Goal: Task Accomplishment & Management: Manage account settings

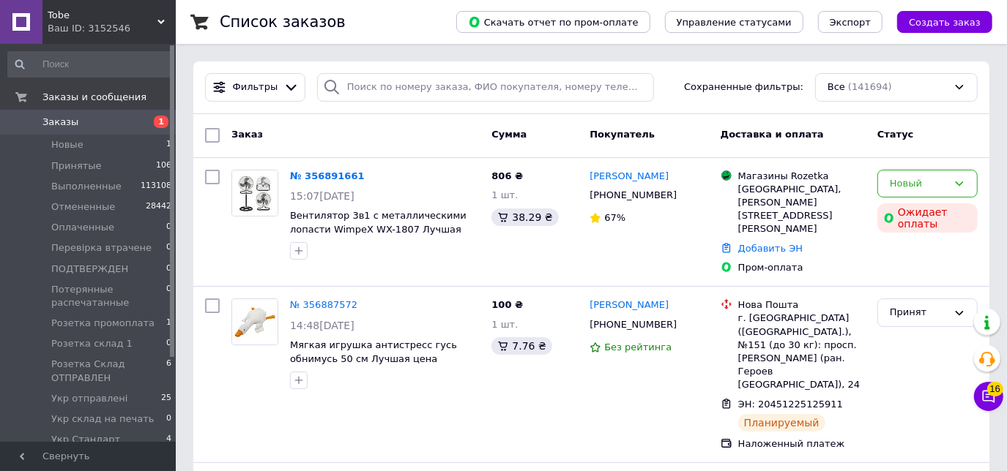
click at [144, 26] on div "Ваш ID: 3152546" at bounding box center [112, 28] width 128 height 13
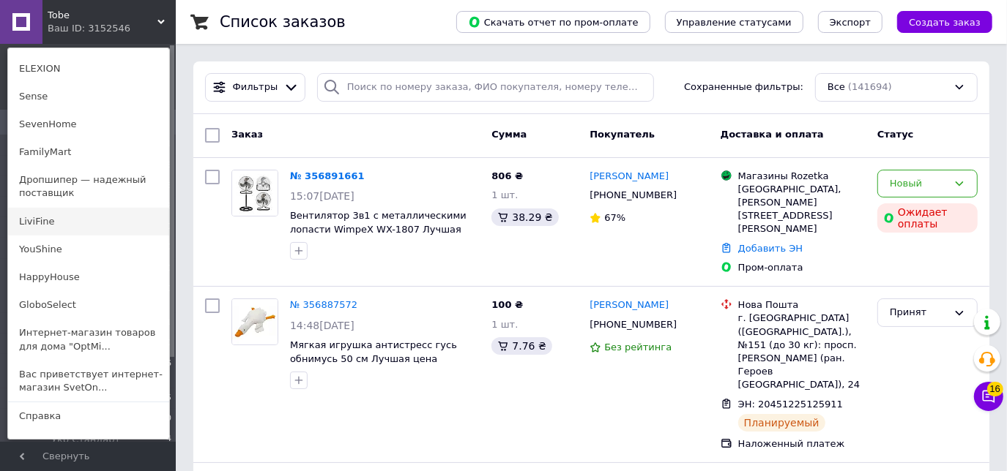
scroll to position [195, 0]
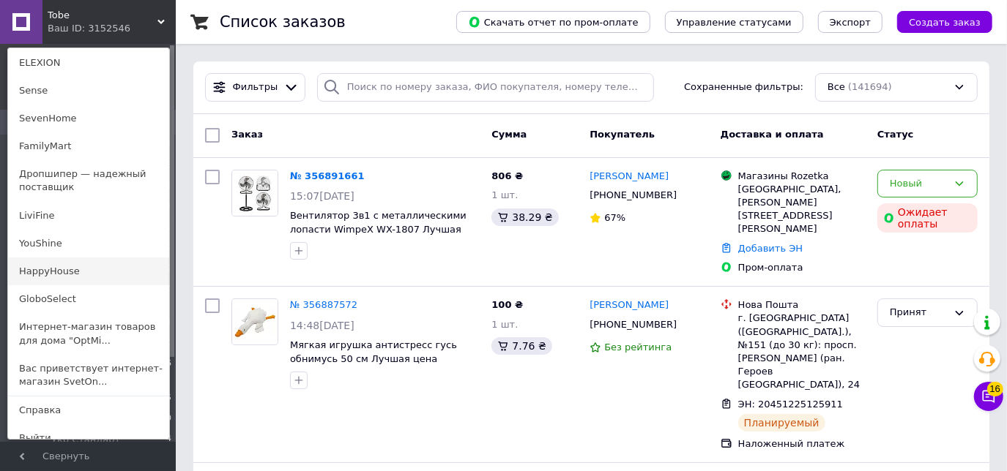
click at [40, 258] on link "HappyHouse" at bounding box center [88, 272] width 161 height 28
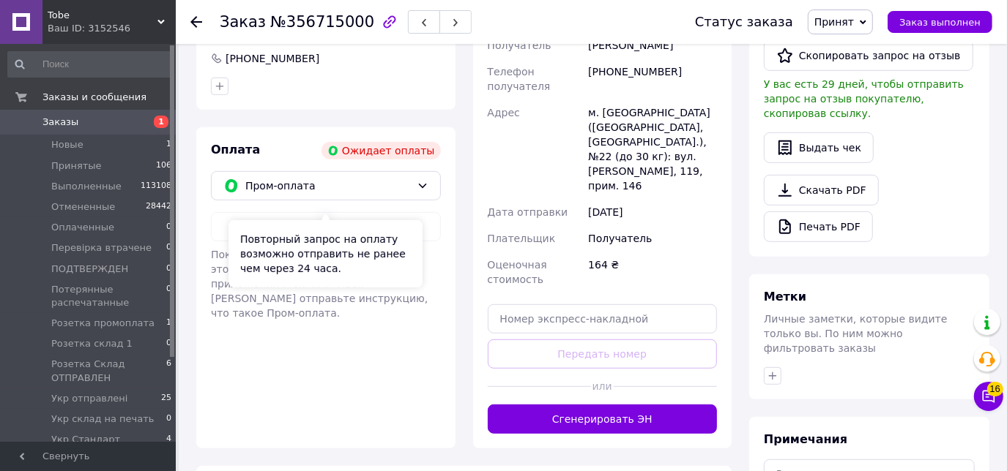
scroll to position [451, 0]
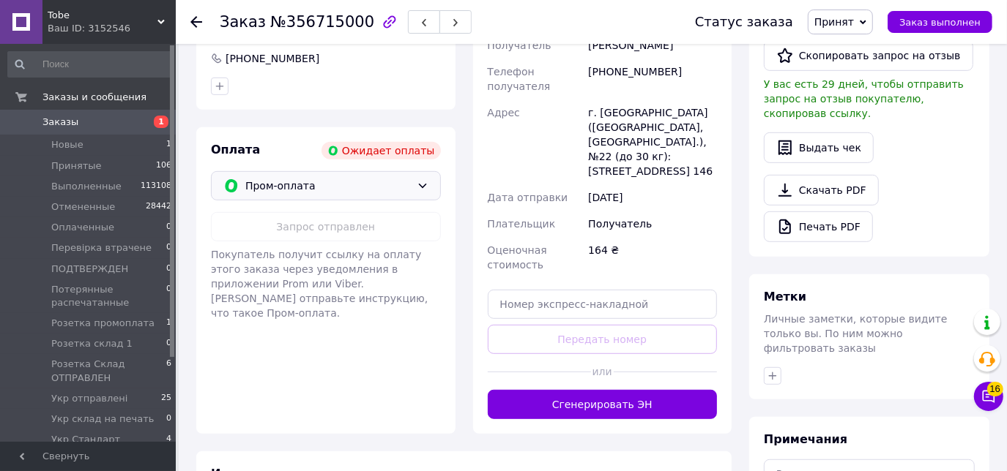
click at [417, 180] on icon at bounding box center [423, 186] width 12 height 12
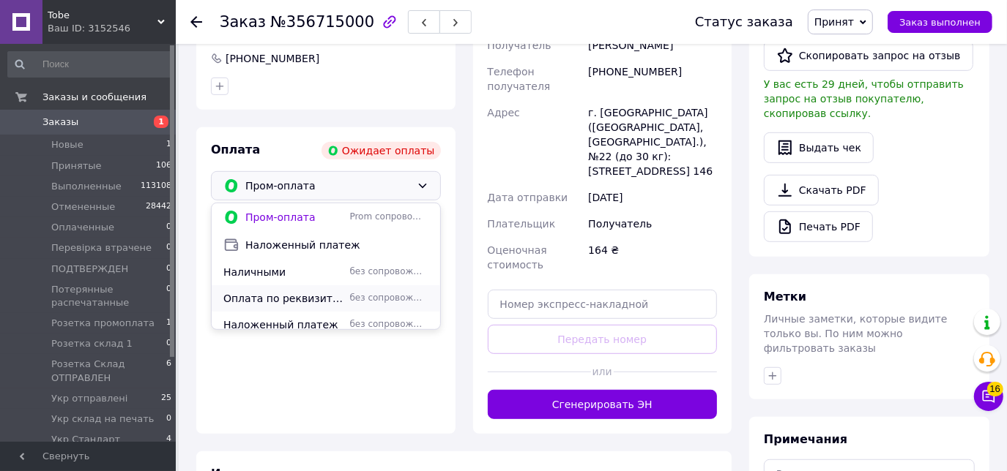
scroll to position [61, 0]
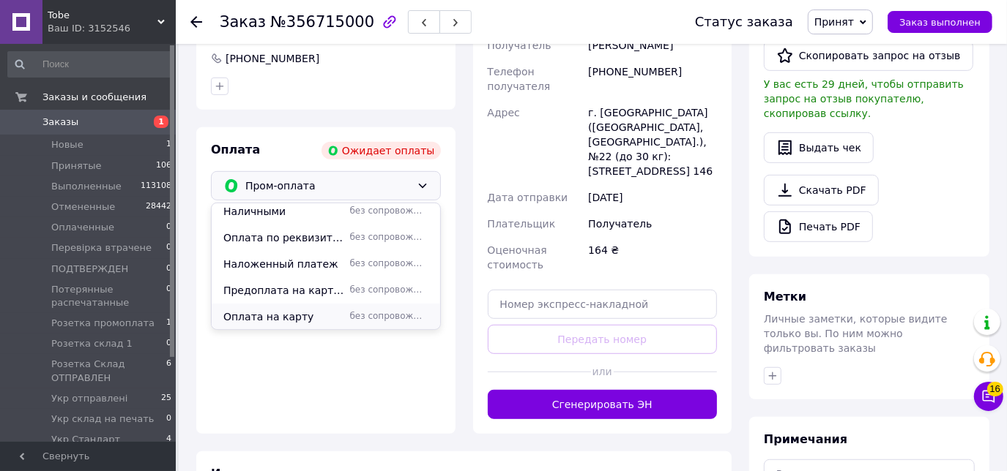
click at [267, 310] on span "Оплата на карту" at bounding box center [283, 317] width 121 height 15
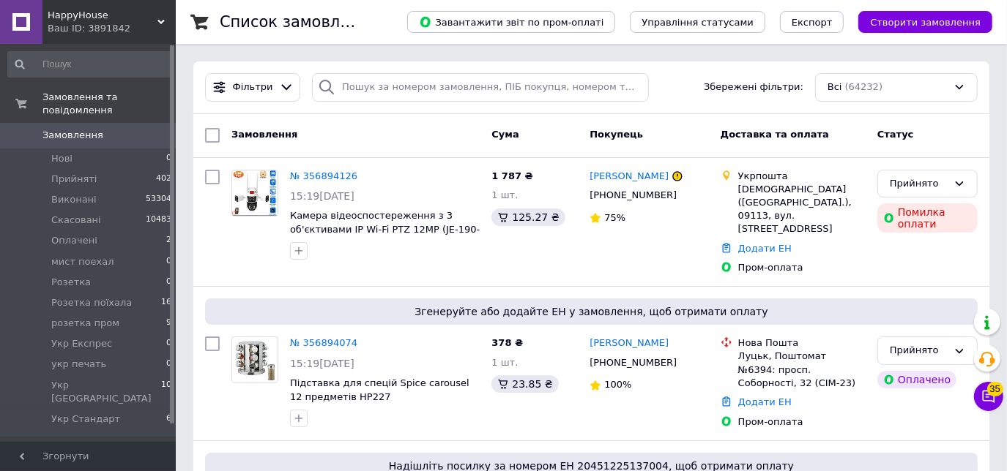
click at [107, 29] on div "Ваш ID: 3891842" at bounding box center [112, 28] width 128 height 13
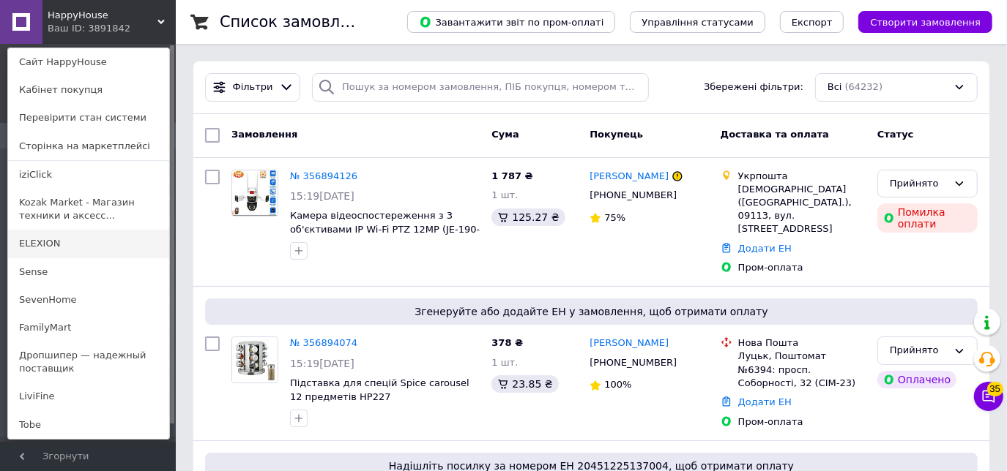
click at [45, 235] on link "ELEXION" at bounding box center [88, 244] width 161 height 28
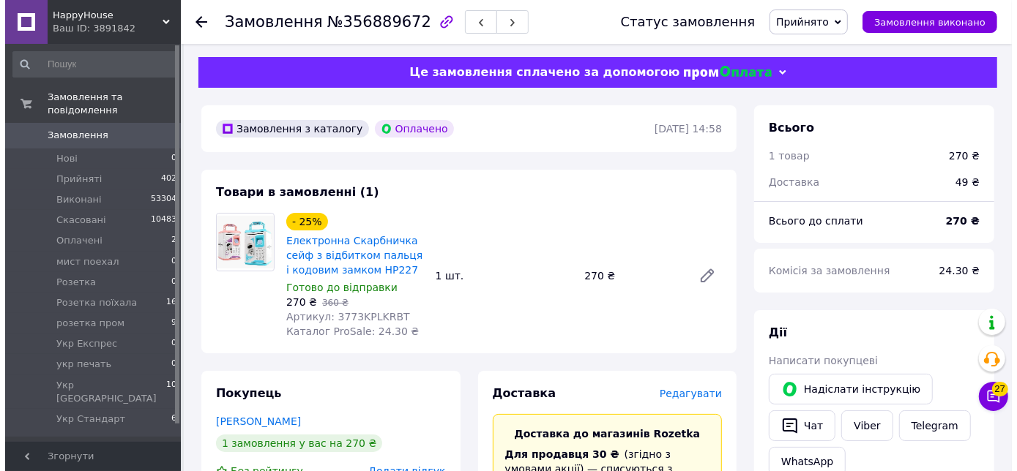
scroll to position [2, 0]
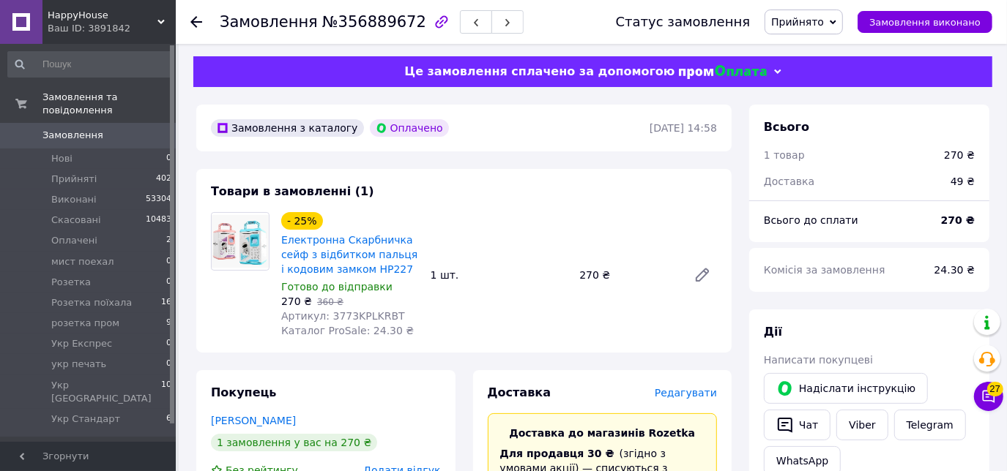
click at [534, 184] on div "Товари в замовленні (1) - 25% Електронна Скарбничка сейф з відбитком пальця і к…" at bounding box center [463, 261] width 535 height 184
drag, startPoint x: 278, startPoint y: 236, endPoint x: 310, endPoint y: 250, distance: 34.8
click at [310, 250] on div "- 25% Електронна Скарбничка сейф з відбитком пальця і кодовим замком HP227 Гото…" at bounding box center [349, 275] width 149 height 132
drag, startPoint x: 276, startPoint y: 236, endPoint x: 304, endPoint y: 253, distance: 32.5
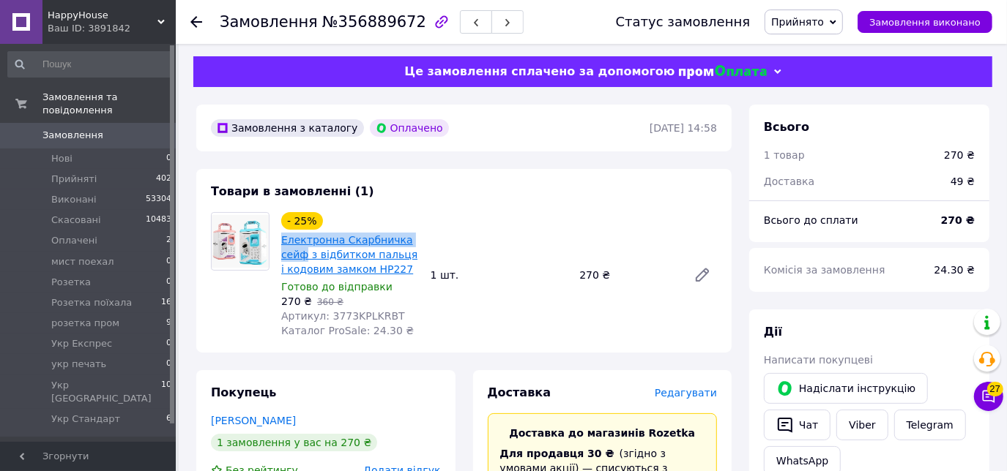
click at [304, 253] on div "- 25% Електронна Скарбничка сейф з відбитком пальця і кодовим замком HP227 Гото…" at bounding box center [349, 275] width 149 height 132
copy link "Електронна Скарбничка сейф"
click at [691, 390] on span "Редагувати" at bounding box center [685, 393] width 62 height 12
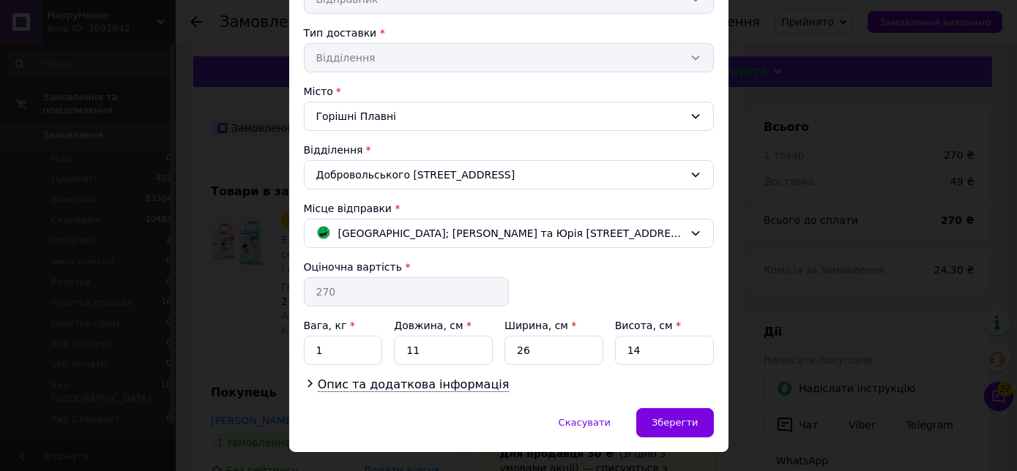
scroll to position [347, 0]
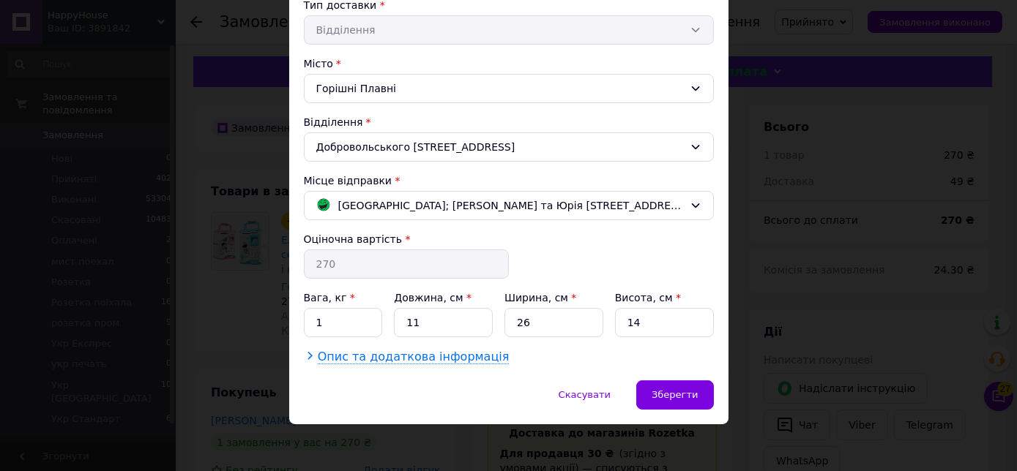
click at [392, 351] on span "Опис та додаткова інформація" at bounding box center [414, 357] width 192 height 15
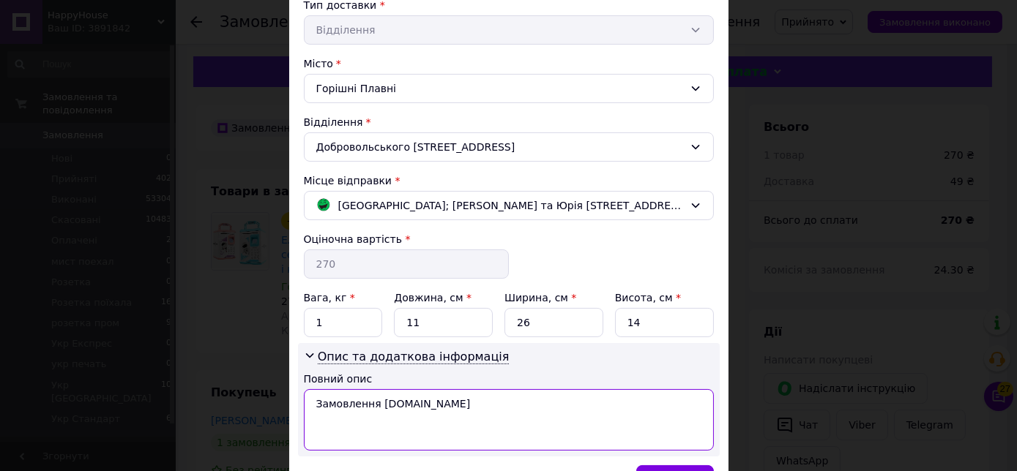
click at [414, 396] on textarea "Замовлення Prom.ua" at bounding box center [509, 419] width 410 height 61
paste textarea "Електронна Скарбничка сейф"
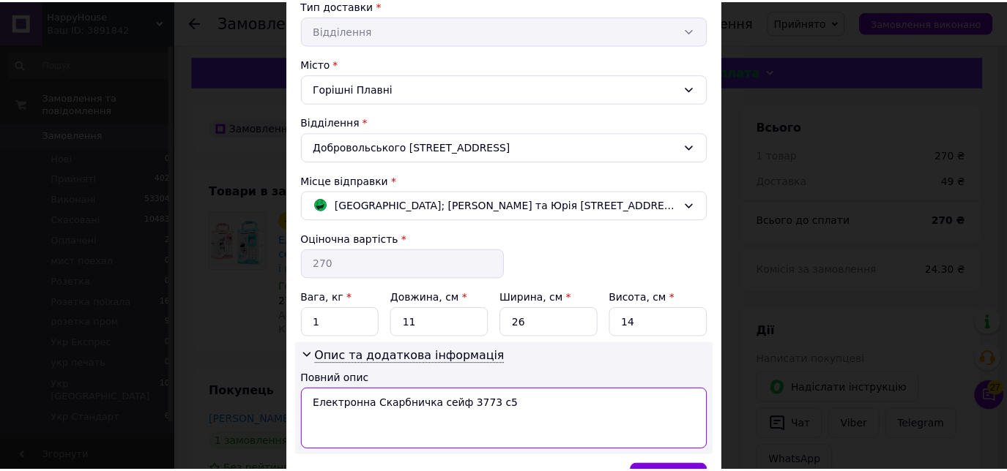
scroll to position [431, 0]
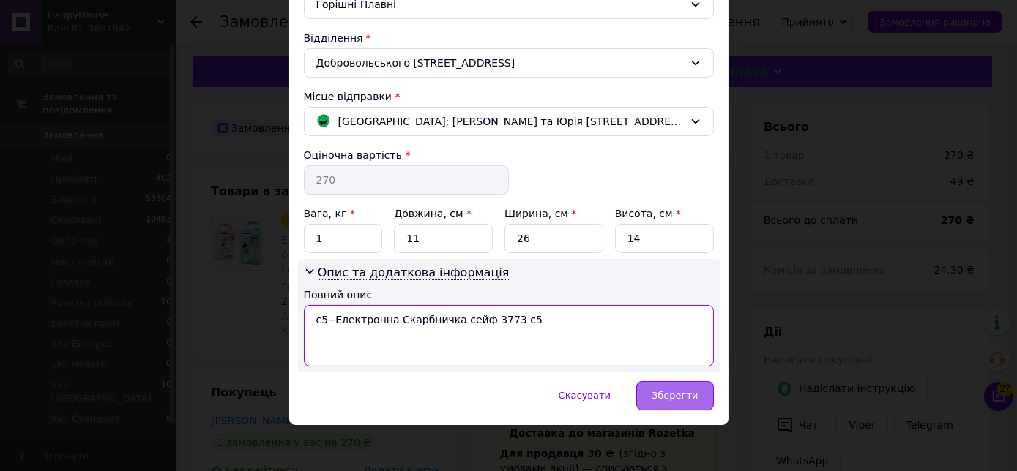
type textarea "с5--Електронна Скарбничка сейф 3773 с5"
click at [684, 393] on span "Зберегти" at bounding box center [675, 395] width 46 height 11
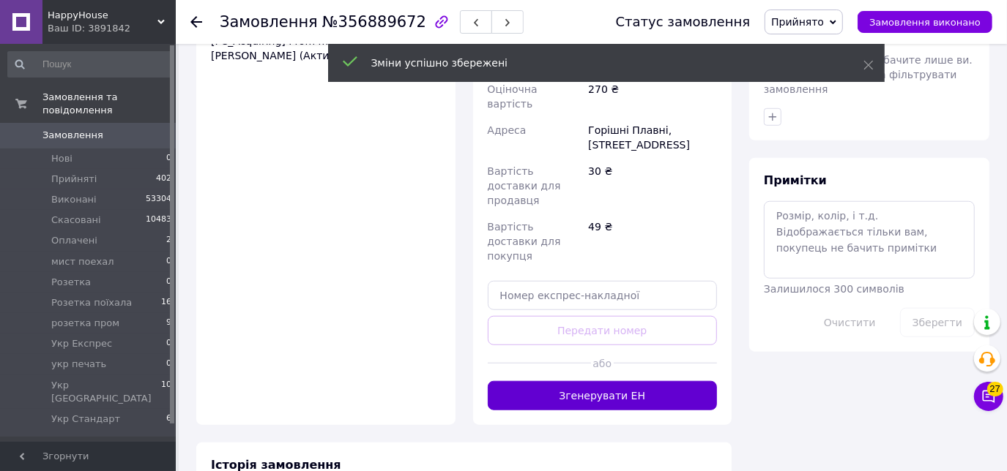
click at [595, 381] on button "Згенерувати ЕН" at bounding box center [603, 395] width 230 height 29
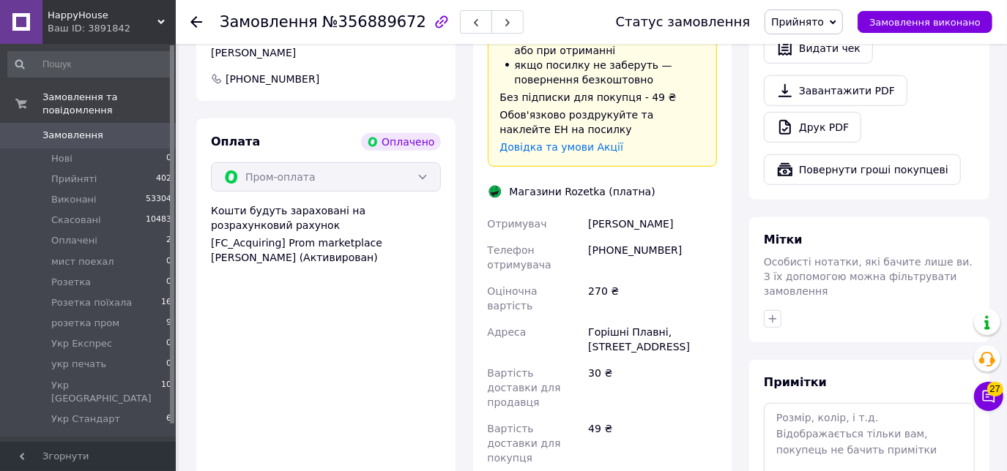
scroll to position [542, 0]
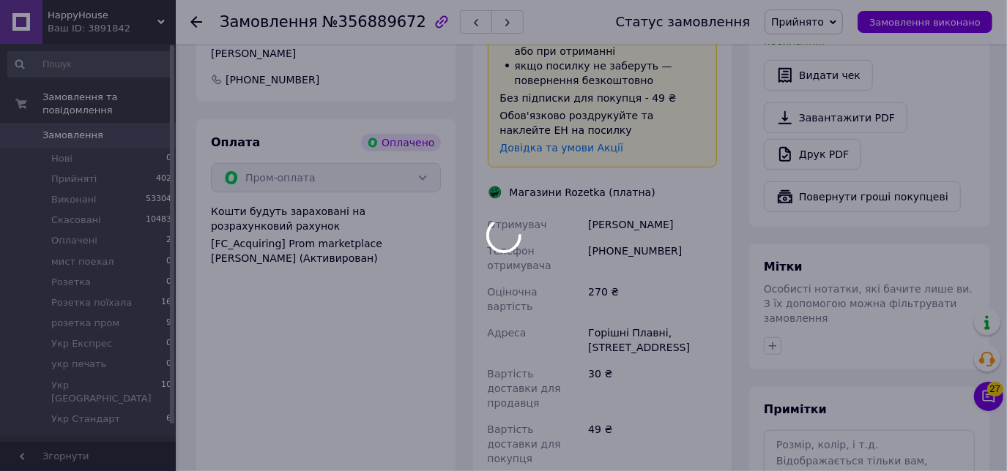
click at [828, 7] on div at bounding box center [503, 235] width 1007 height 471
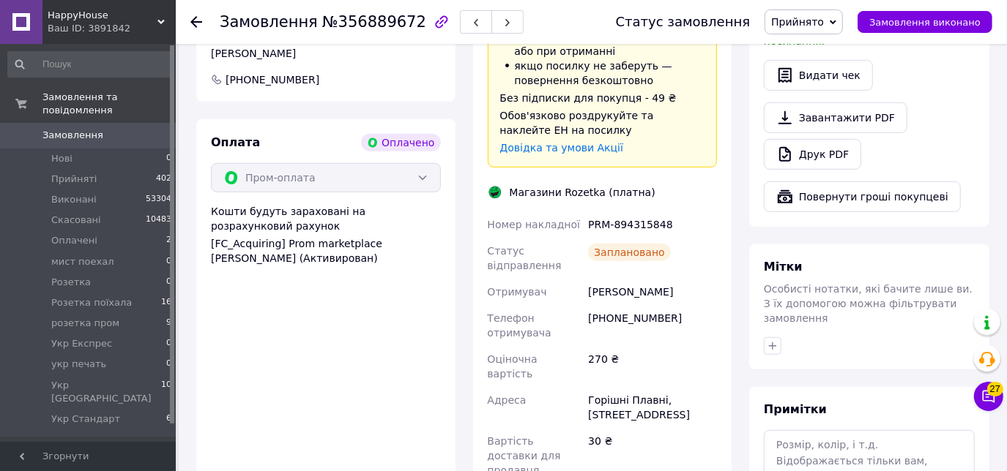
click at [820, 27] on span "Прийнято" at bounding box center [797, 22] width 53 height 12
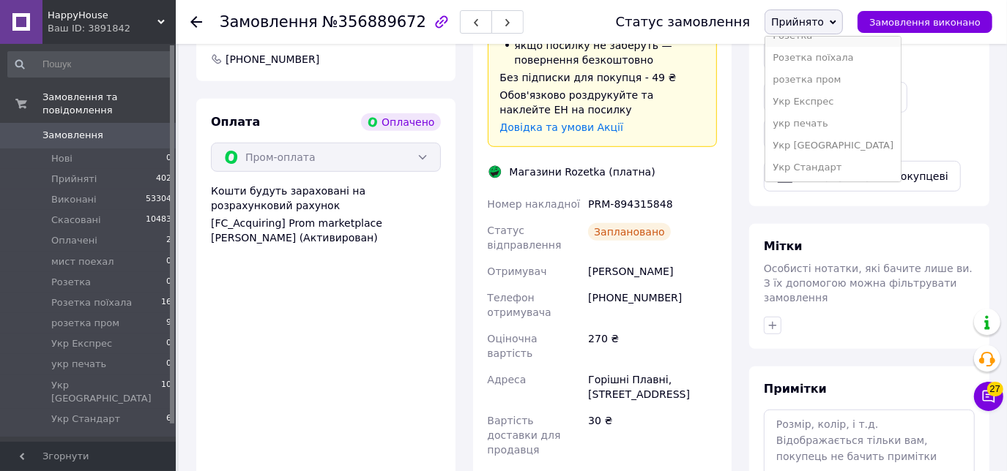
scroll to position [566, 0]
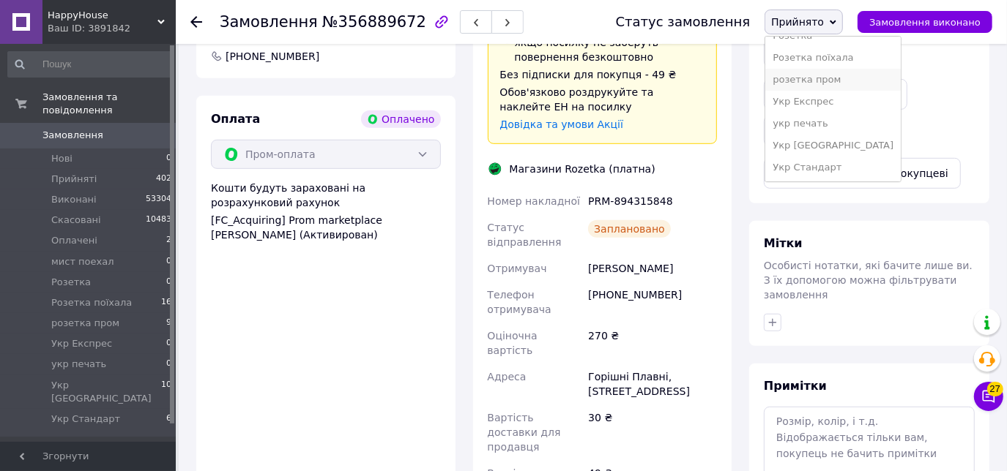
click at [821, 75] on li "розетка пром" at bounding box center [832, 80] width 135 height 22
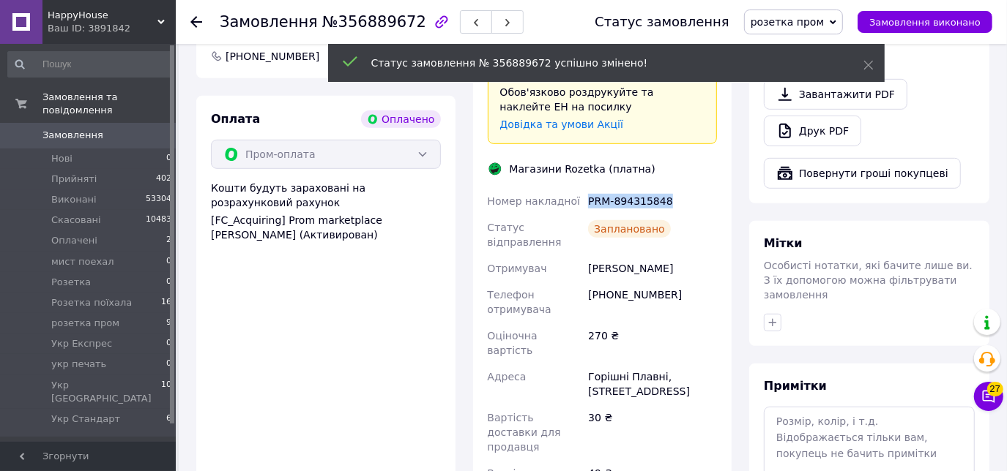
drag, startPoint x: 671, startPoint y: 176, endPoint x: 586, endPoint y: 181, distance: 85.1
click at [586, 188] on div "PRM-894315848" at bounding box center [652, 201] width 135 height 26
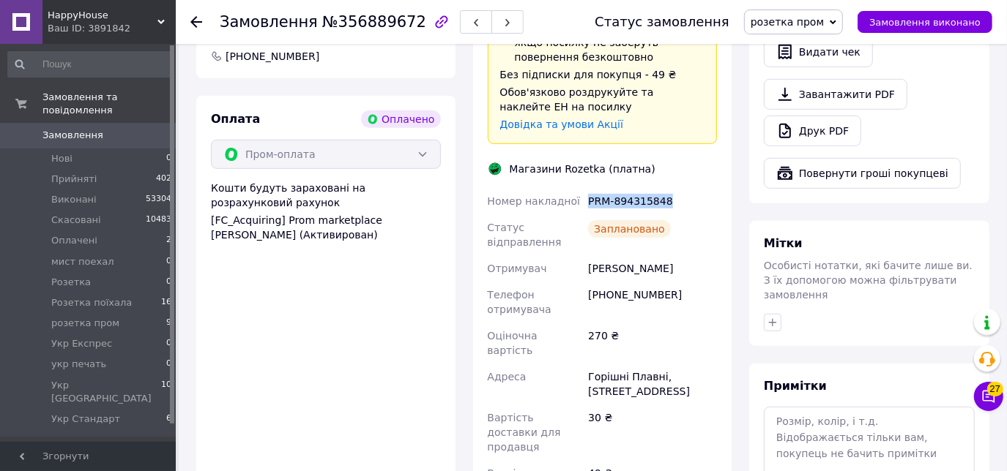
copy div "PRM-894315848"
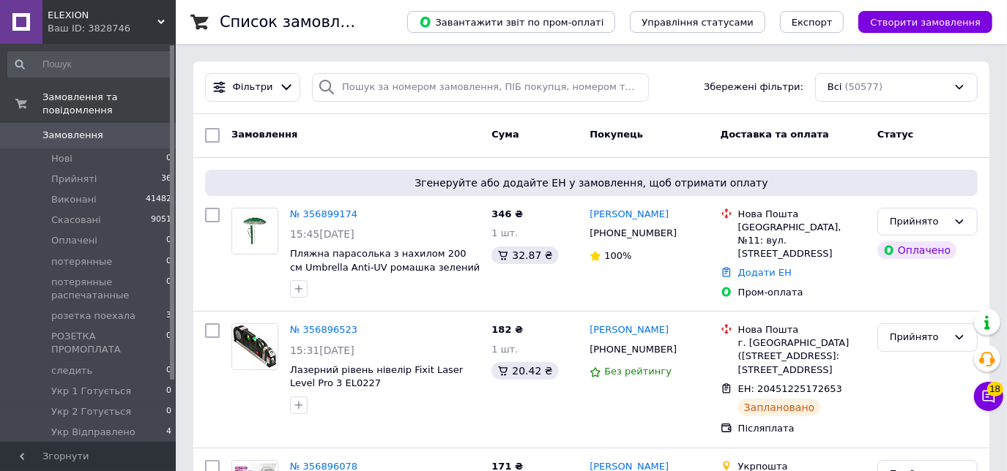
click at [127, 35] on div "ELEXION Ваш ID: 3828746" at bounding box center [108, 22] width 133 height 44
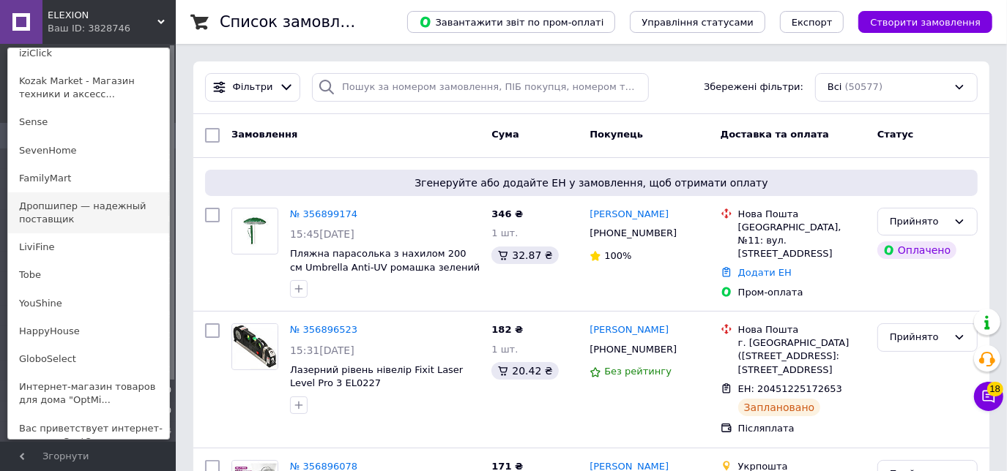
scroll to position [125, 0]
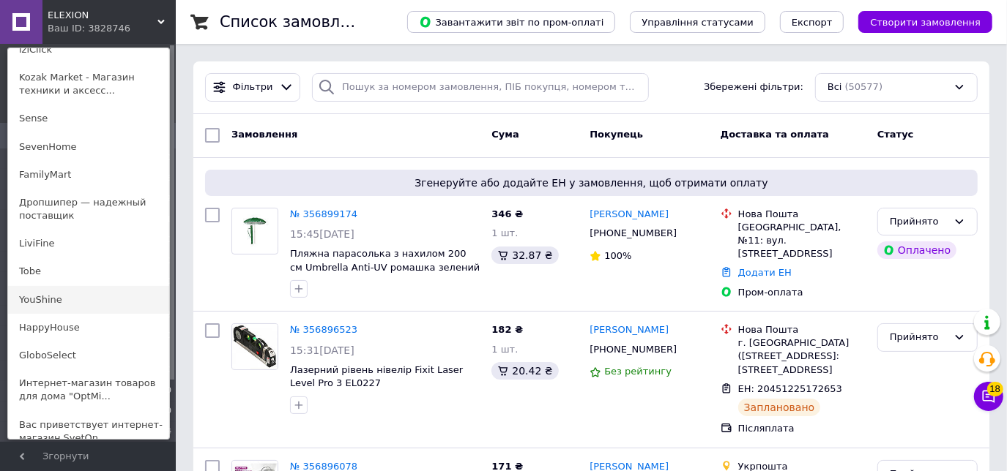
click at [26, 299] on link "YouShine" at bounding box center [88, 300] width 161 height 28
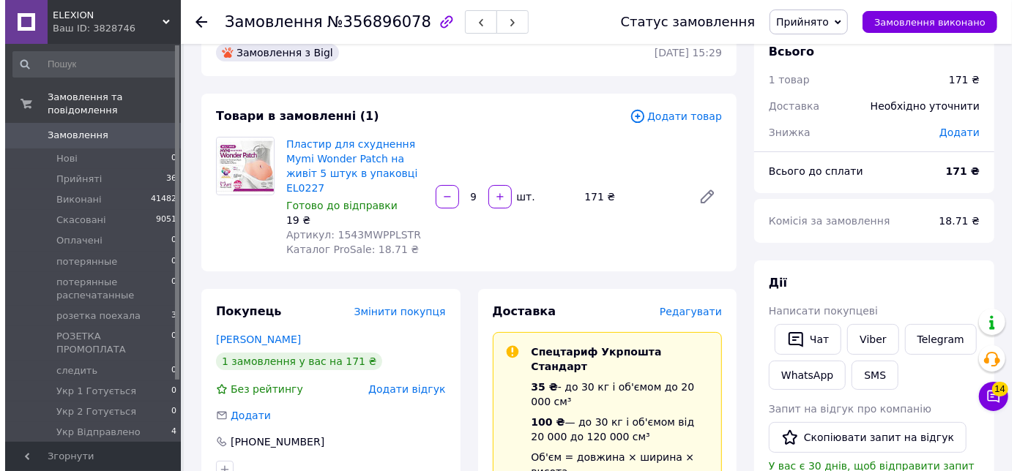
scroll to position [33, 0]
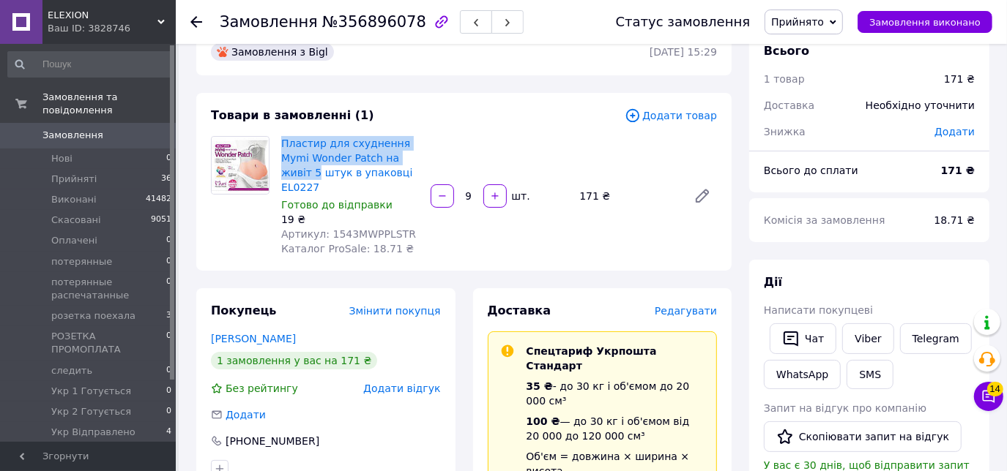
drag, startPoint x: 284, startPoint y: 130, endPoint x: 402, endPoint y: 154, distance: 120.2
click at [402, 154] on div "Товари в замовленні (1) Додати товар Пластир для схуднення Mymi Wonder Patch на…" at bounding box center [463, 182] width 535 height 178
copy link "Пластир для схуднення Mymi Wonder Patch на живіт 5"
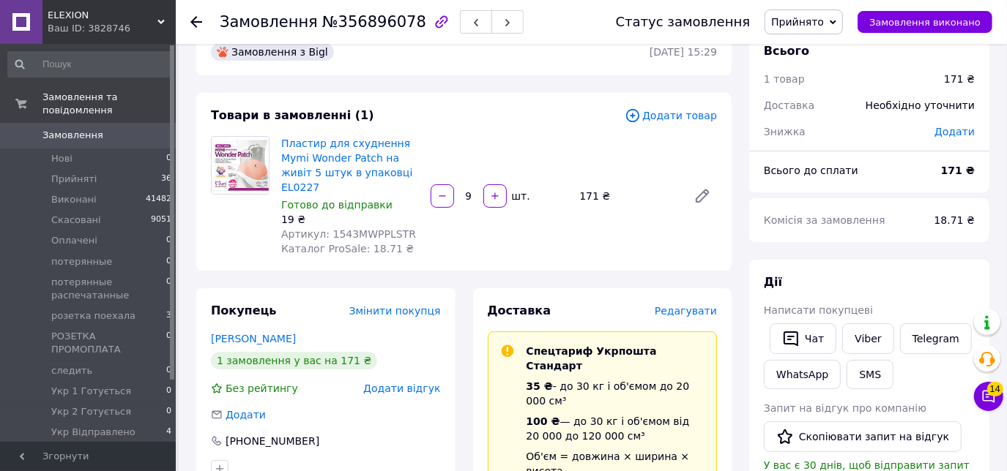
click at [684, 305] on span "Редагувати" at bounding box center [685, 311] width 62 height 12
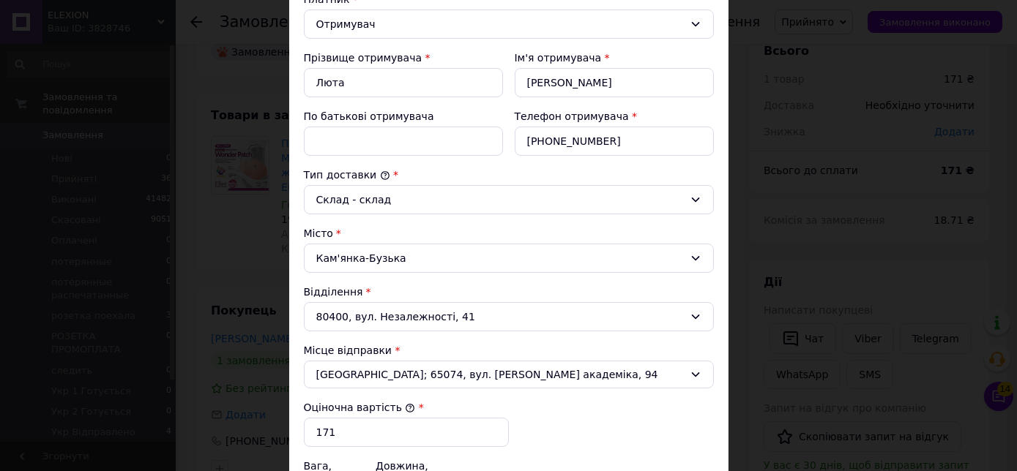
scroll to position [234, 0]
click at [366, 144] on input "По батькові отримувача" at bounding box center [403, 142] width 199 height 29
paste input "Пластир для схуднення Mymi Wonder Patch на живіт 5"
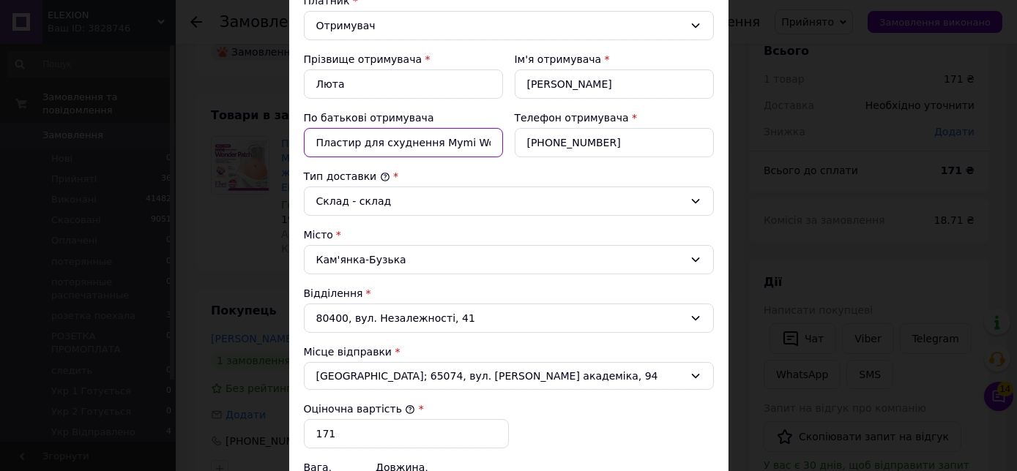
scroll to position [0, 79]
drag, startPoint x: 491, startPoint y: 138, endPoint x: 482, endPoint y: 139, distance: 9.5
click at [482, 139] on input "Пластир для схуднення Mymi Wonder Patch на живіт 5" at bounding box center [403, 142] width 199 height 29
drag, startPoint x: 443, startPoint y: 139, endPoint x: 354, endPoint y: 144, distance: 89.5
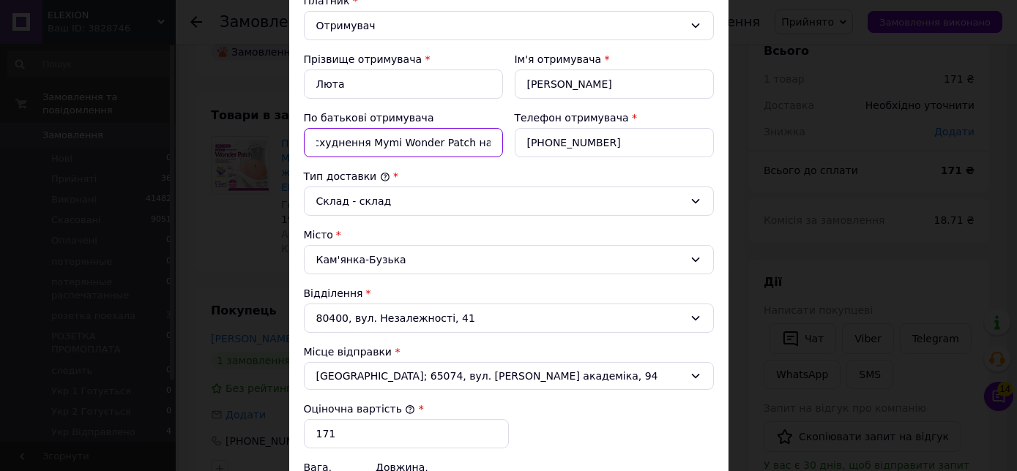
click at [354, 144] on input "Пластир для схуднення Mymi Wonder Patch на живіт" at bounding box center [403, 142] width 199 height 29
click at [474, 141] on input "Пластир для схуднення на живіт" at bounding box center [403, 142] width 199 height 29
click at [468, 138] on input "Пластир для схуднення на живіт 1543" at bounding box center [403, 142] width 199 height 29
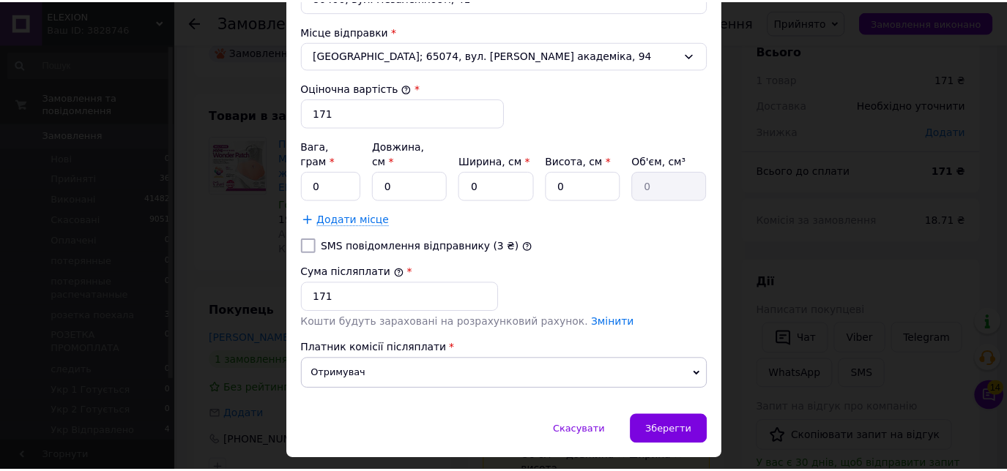
scroll to position [575, 0]
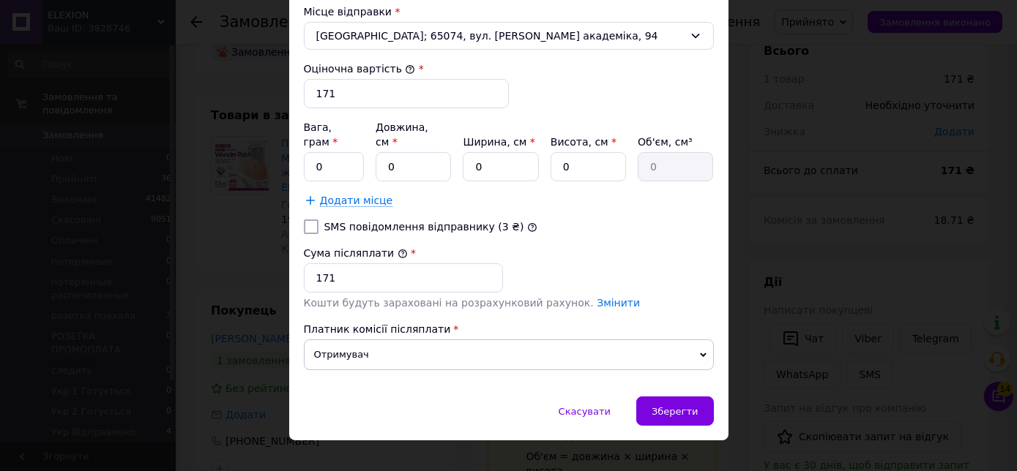
type input "9шт--Пластир для схуднення на живіт1543"
click at [339, 152] on input "0" at bounding box center [334, 166] width 61 height 29
type input "1000"
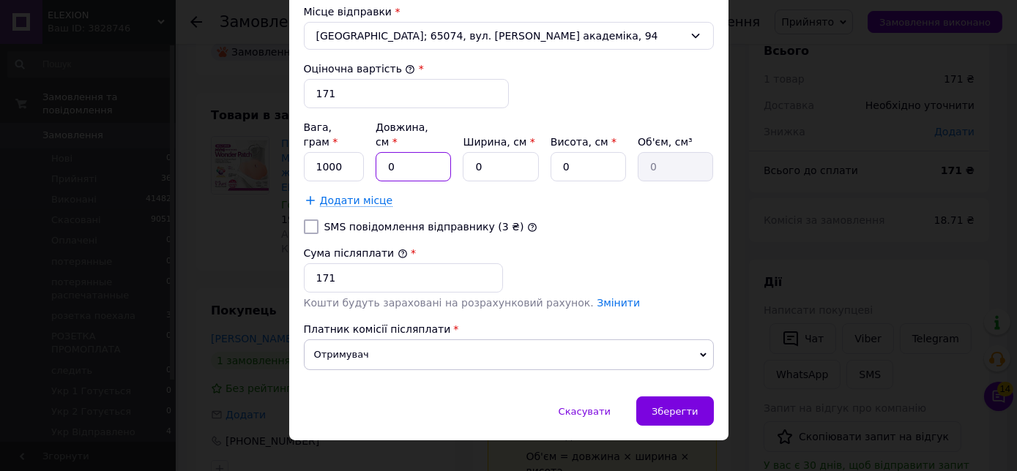
click at [434, 152] on input "0" at bounding box center [413, 166] width 75 height 29
type input "11"
click at [511, 152] on input "0" at bounding box center [500, 166] width 75 height 29
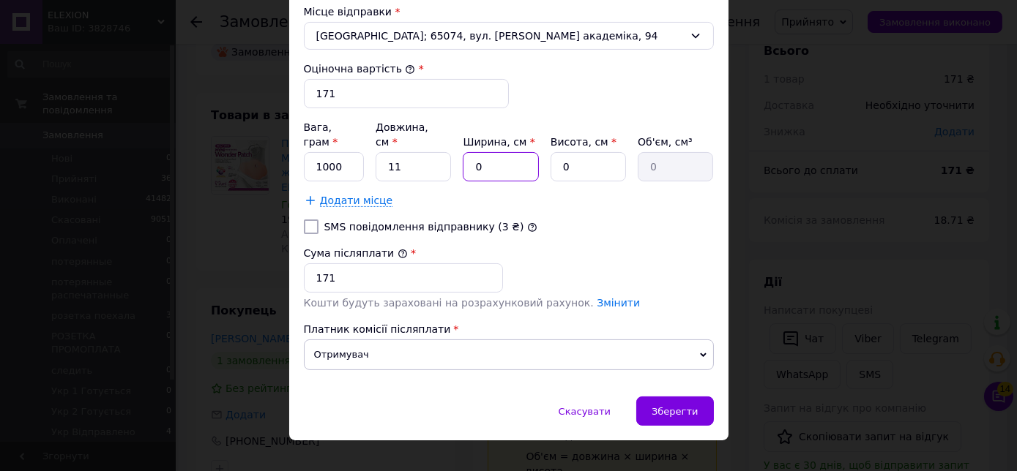
click at [511, 152] on input "0" at bounding box center [500, 166] width 75 height 29
type input "0"
type input "1"
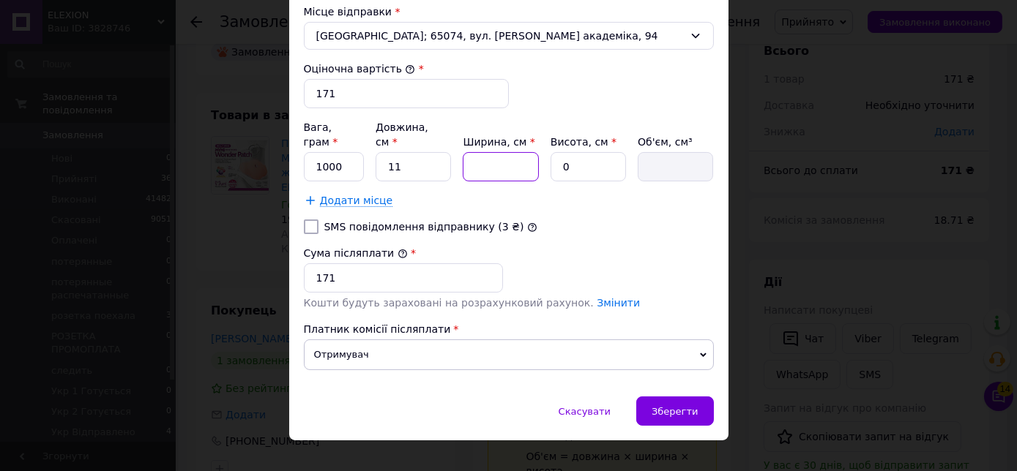
type input "0"
type input "11"
click at [572, 152] on input "0" at bounding box center [588, 166] width 75 height 29
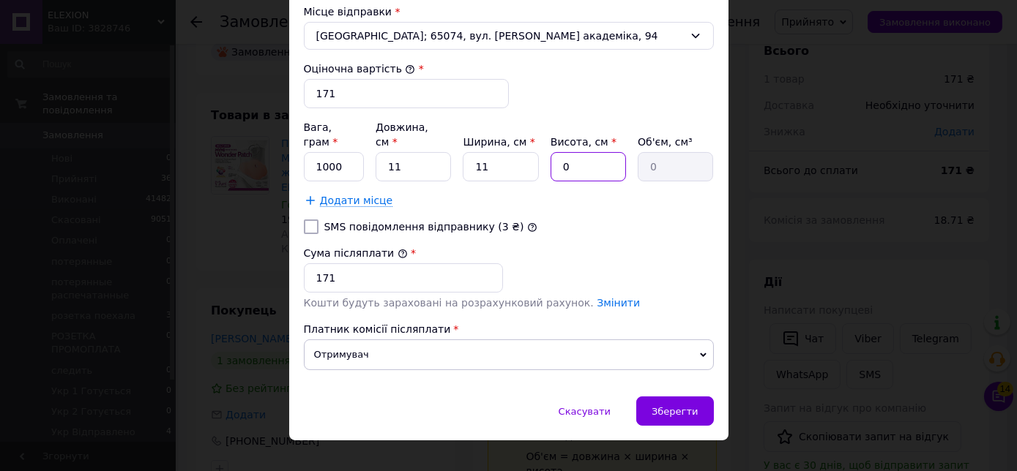
click at [572, 152] on input "0" at bounding box center [588, 166] width 75 height 29
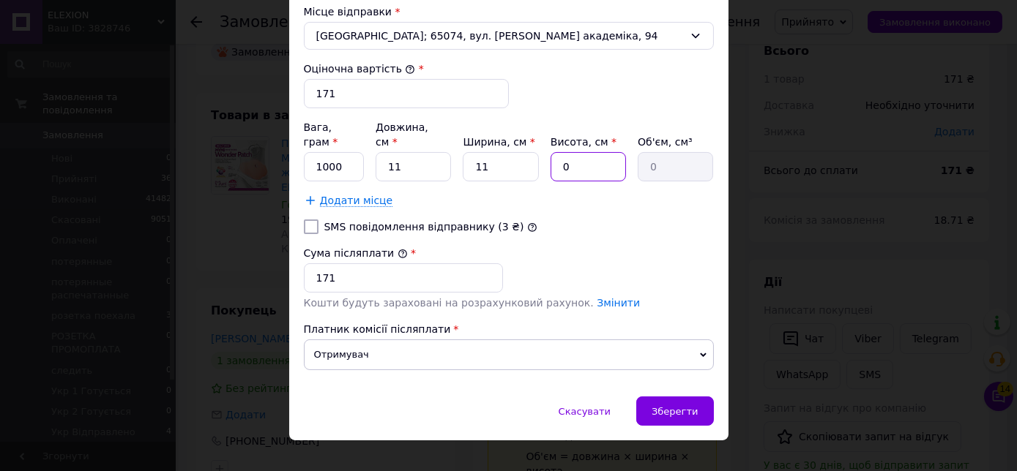
click at [572, 152] on input "0" at bounding box center [588, 166] width 75 height 29
type input "1"
type input "121"
type input "11"
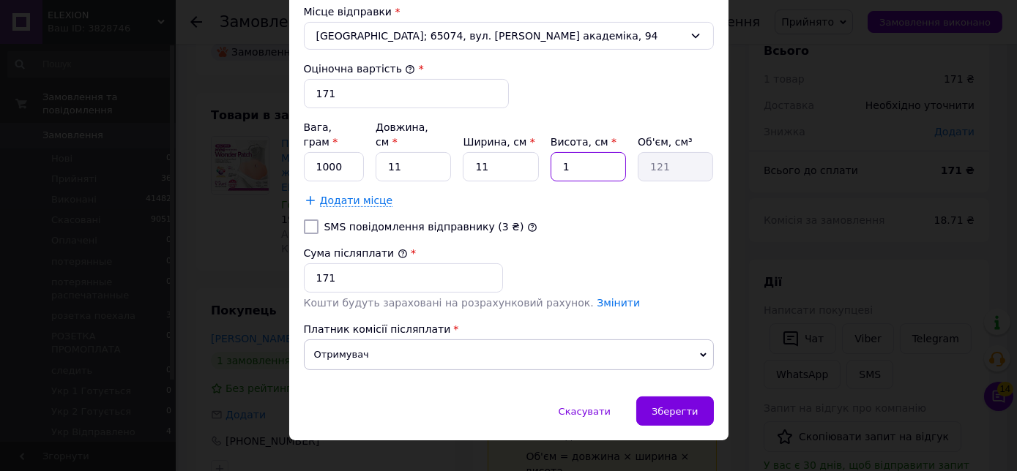
type input "1331"
type input "11"
click at [683, 406] on span "Зберегти" at bounding box center [675, 411] width 46 height 11
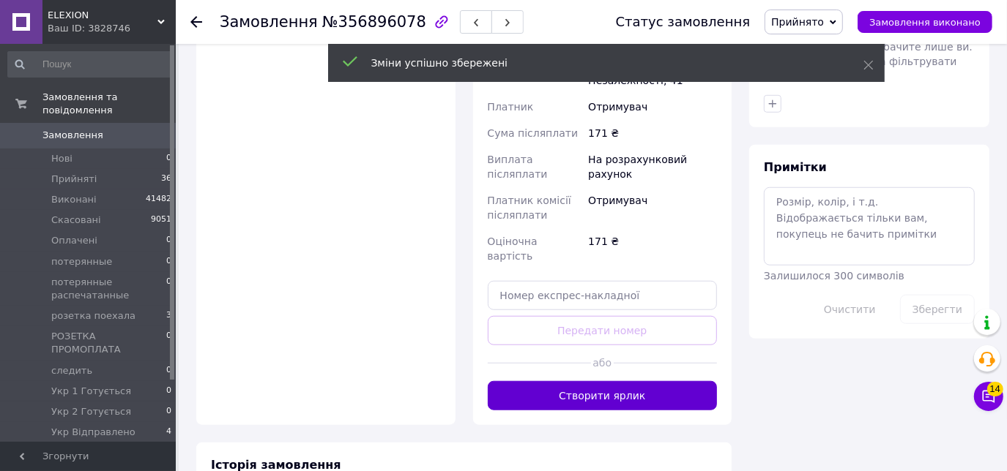
scroll to position [698, 0]
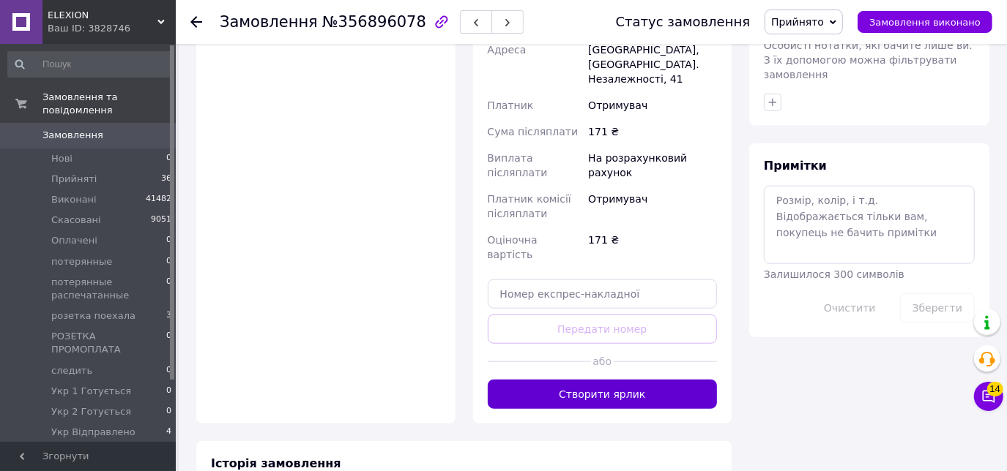
click at [622, 380] on button "Створити ярлик" at bounding box center [603, 394] width 230 height 29
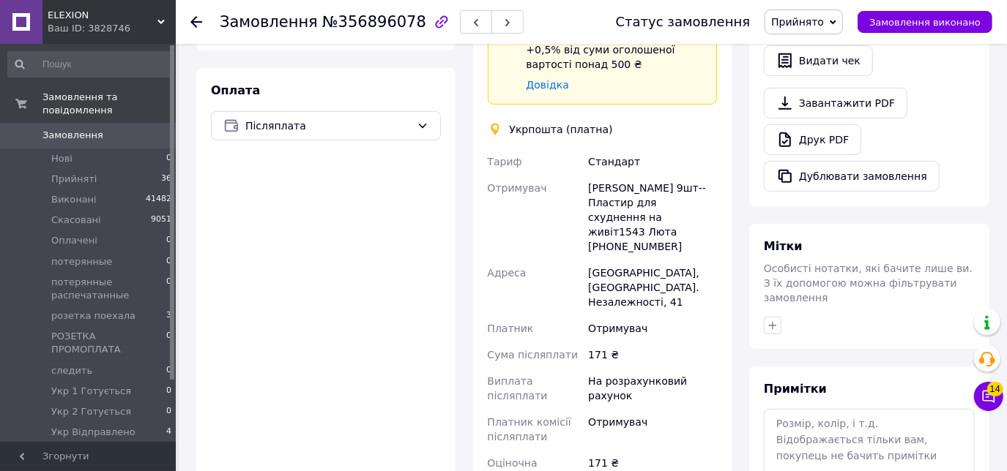
scroll to position [430, 0]
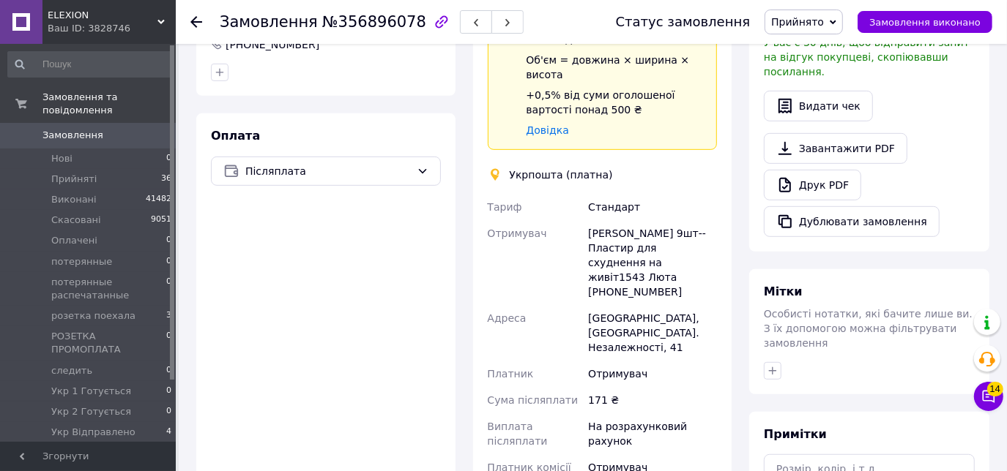
click at [809, 21] on span "Прийнято" at bounding box center [797, 22] width 53 height 12
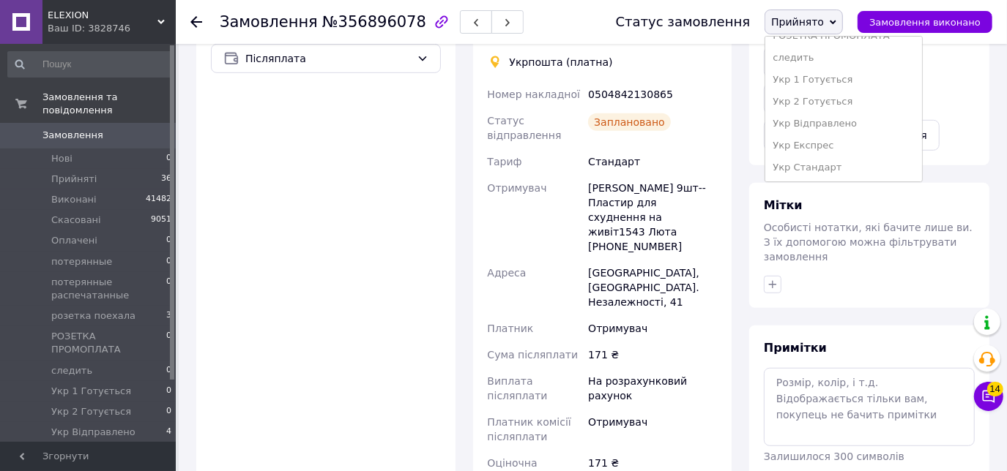
scroll to position [547, 0]
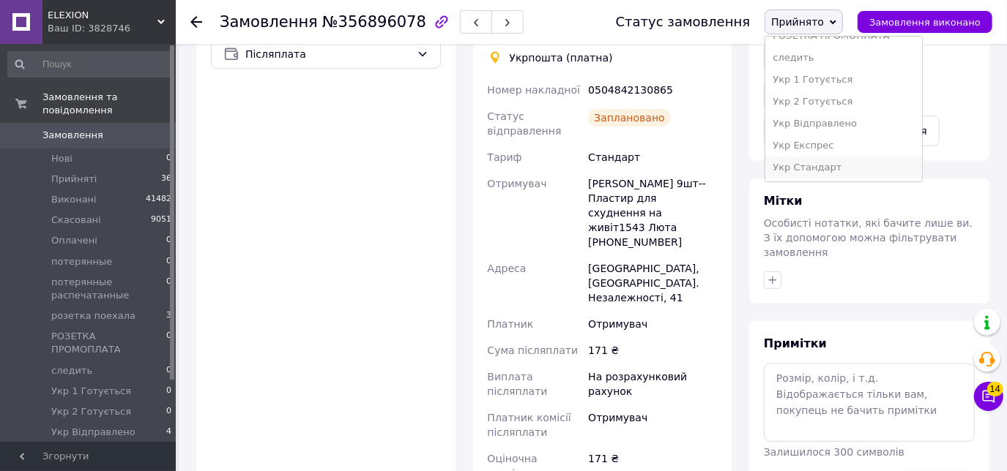
click at [820, 161] on li "Укр Стандарт" at bounding box center [843, 168] width 157 height 22
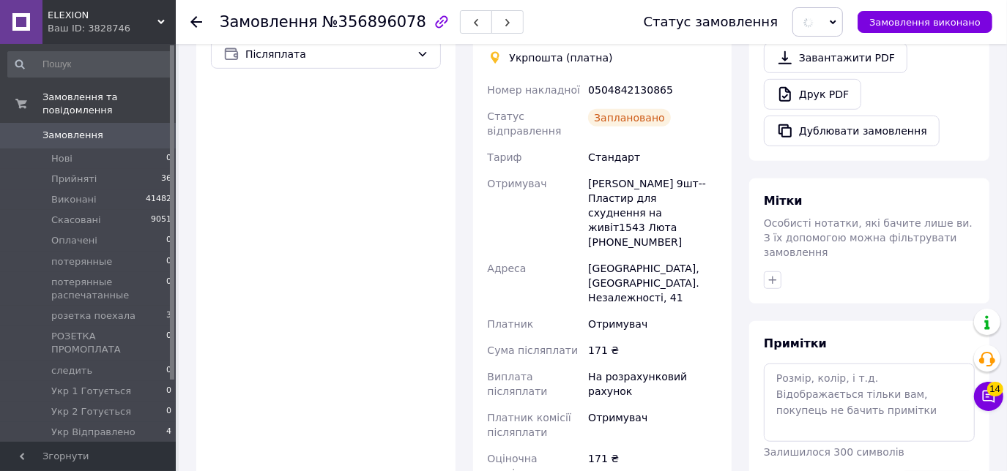
scroll to position [474, 0]
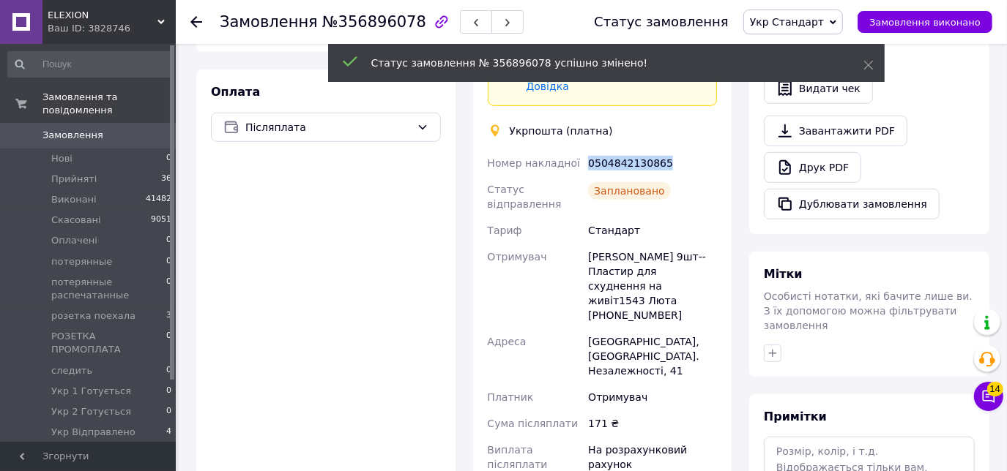
drag, startPoint x: 690, startPoint y: 111, endPoint x: 571, endPoint y: 122, distance: 119.0
click at [571, 150] on div "Номер накладної 0504842130865 Статус відправлення Заплановано Тариф Стандарт От…" at bounding box center [603, 375] width 236 height 451
copy div "Номер накладної 0504842130865"
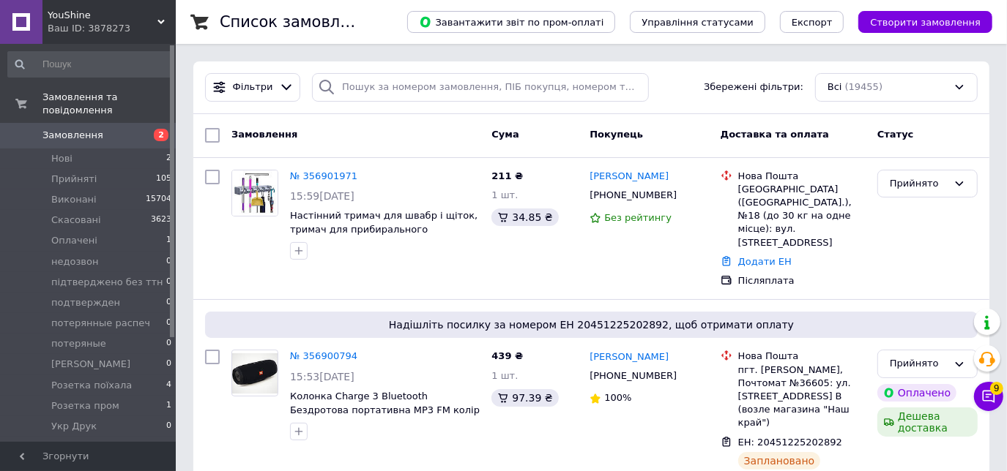
click at [125, 31] on div "Ваш ID: 3878273" at bounding box center [112, 28] width 128 height 13
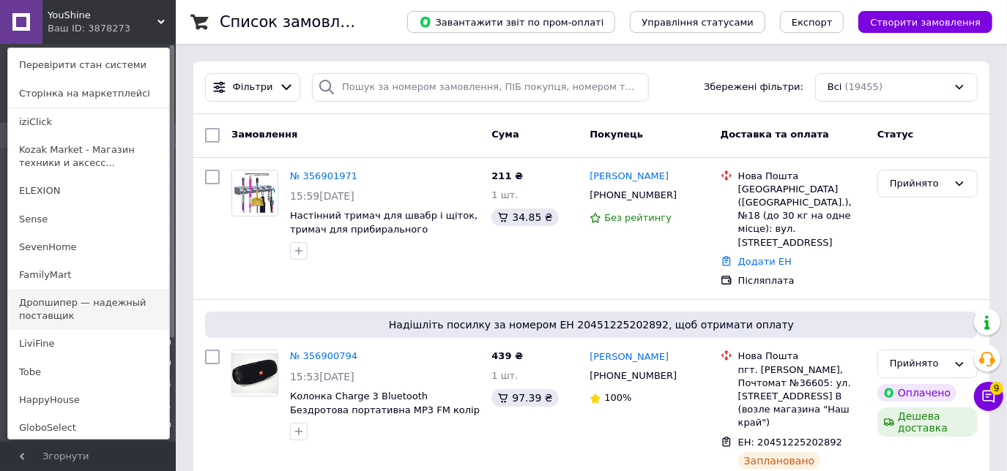
scroll to position [56, 0]
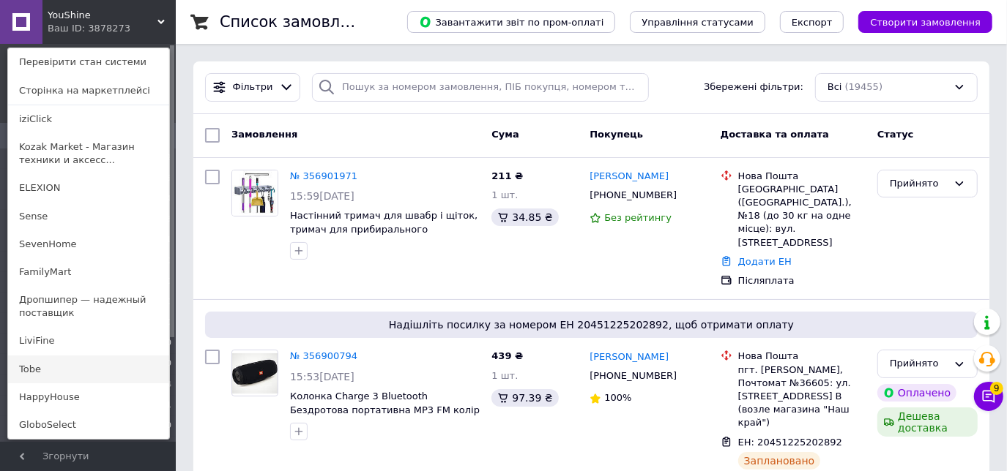
click at [29, 371] on link "Tobe" at bounding box center [88, 370] width 161 height 28
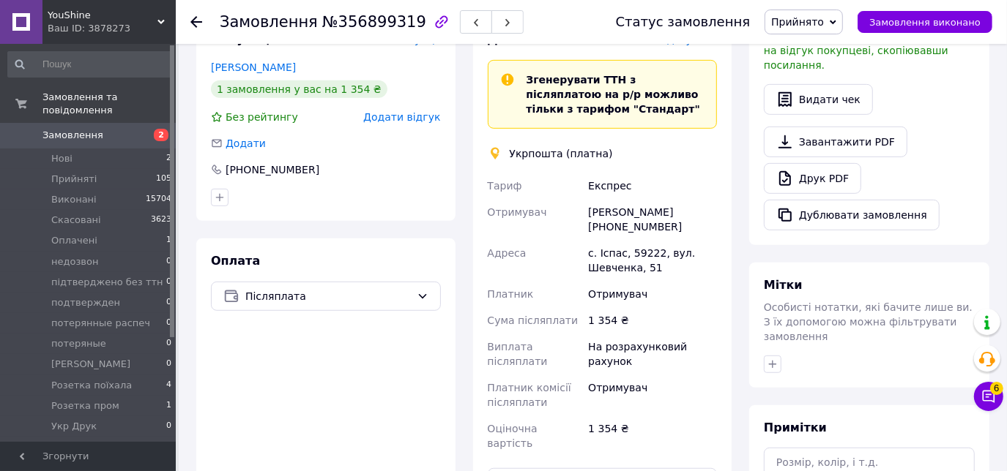
scroll to position [463, 0]
click at [418, 290] on icon at bounding box center [423, 296] width 12 height 12
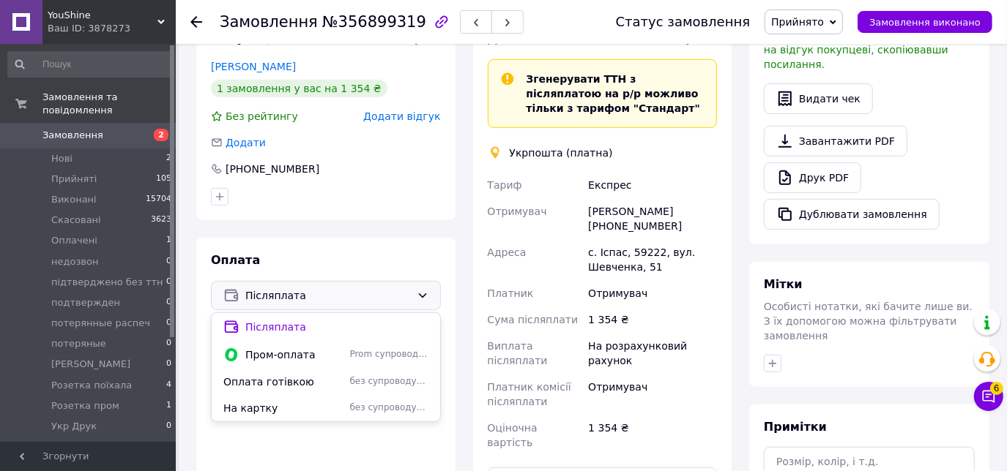
click at [378, 182] on div "Покупець Змінити покупця Зварич Любов 1 замовлення у вас на 1 354 ₴ Без рейтинг…" at bounding box center [325, 118] width 259 height 204
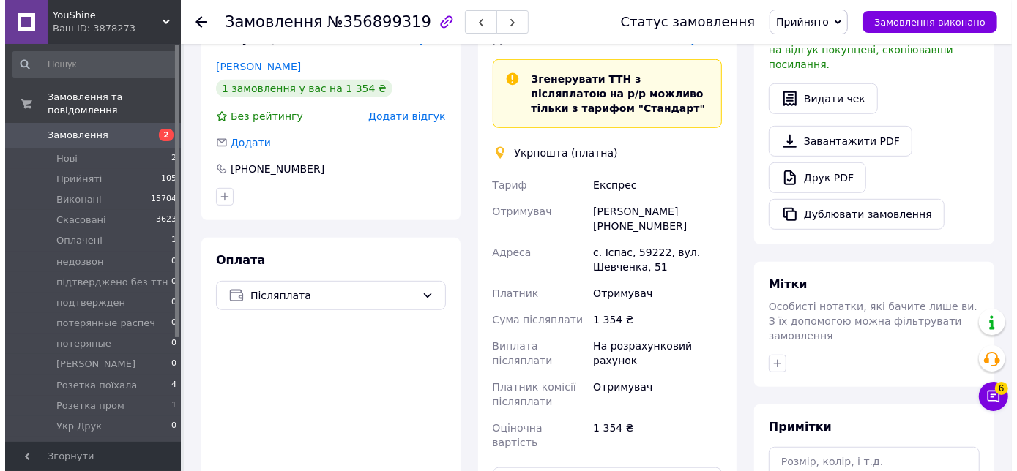
scroll to position [391, 0]
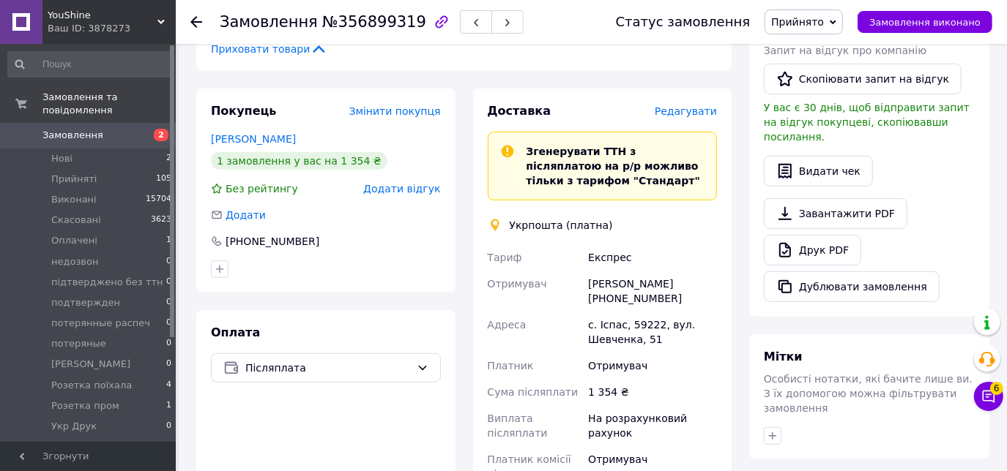
click at [691, 105] on span "Редагувати" at bounding box center [685, 111] width 62 height 12
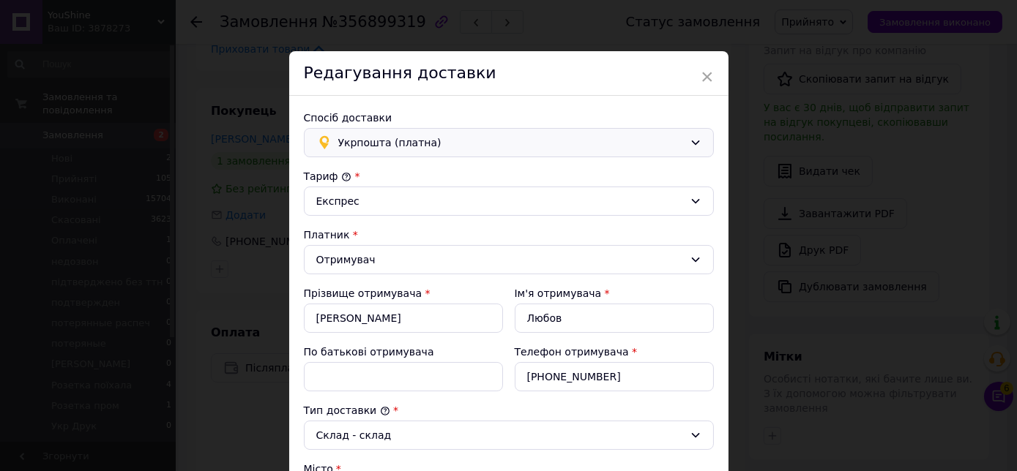
click at [694, 140] on icon at bounding box center [696, 143] width 12 height 12
click at [396, 170] on span "Нова Пошта (платна)" at bounding box center [519, 174] width 363 height 15
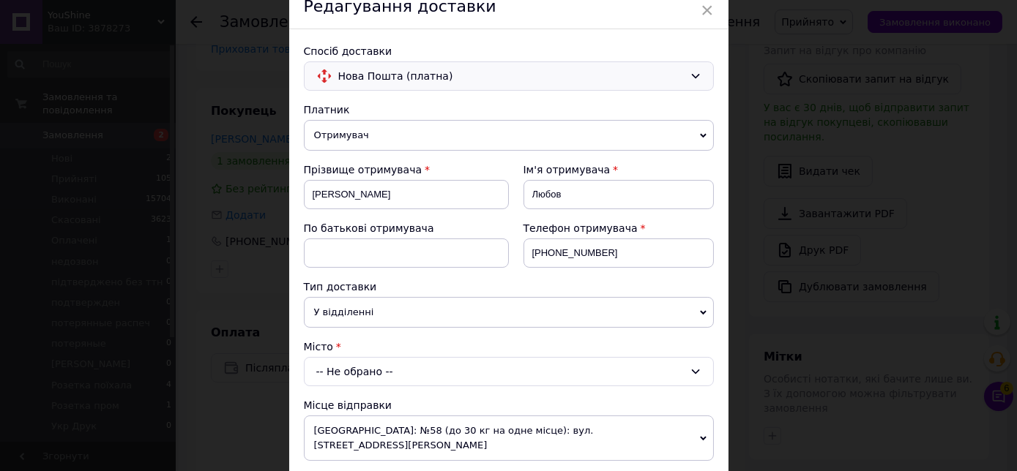
scroll to position [81, 0]
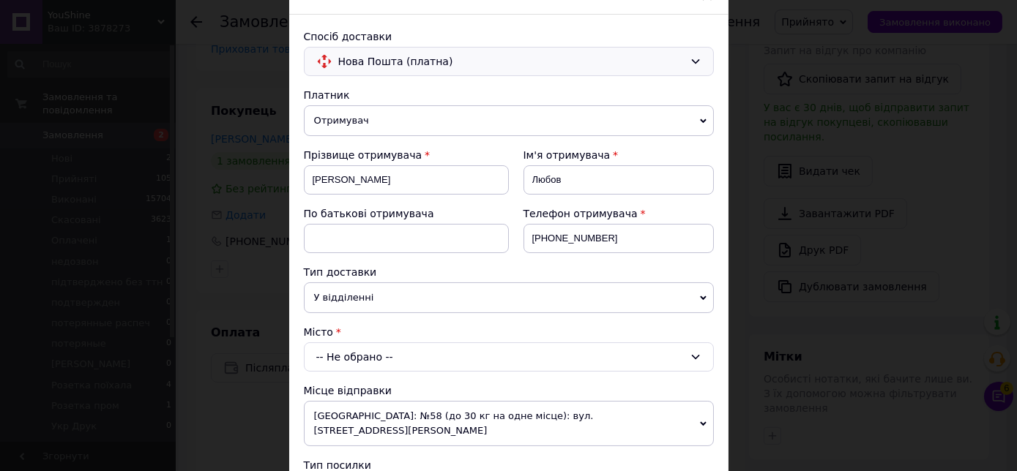
click at [395, 361] on div "-- Не обрано --" at bounding box center [509, 357] width 410 height 29
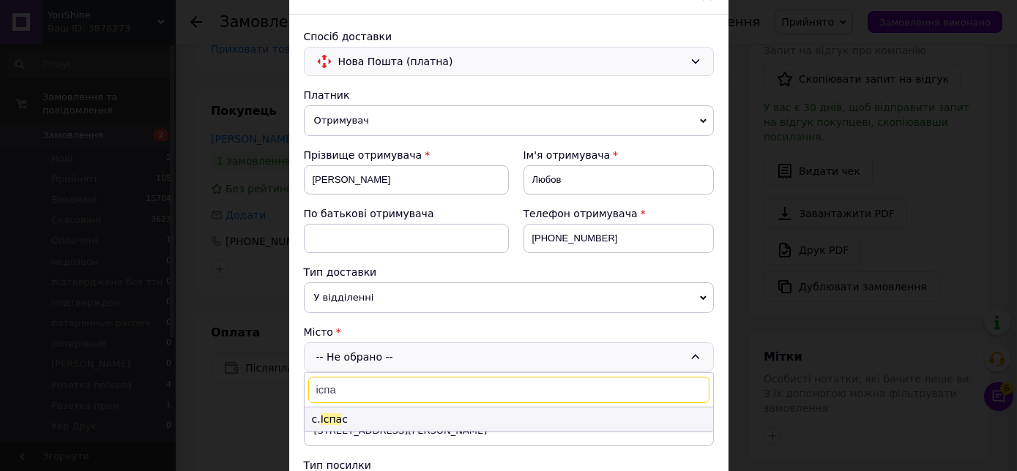
type input "іспа"
click at [332, 414] on span "Іспа" at bounding box center [332, 420] width 22 height 12
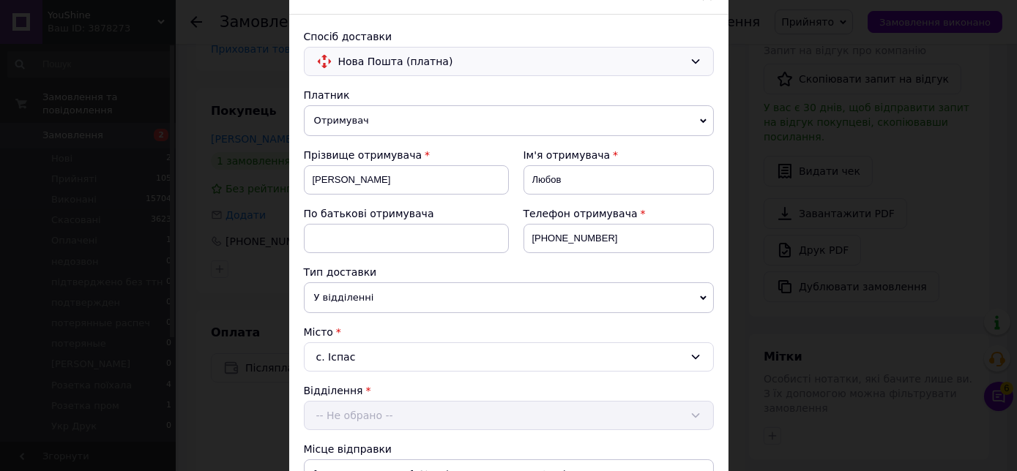
click at [351, 409] on div "-- Не обрано --" at bounding box center [509, 415] width 410 height 29
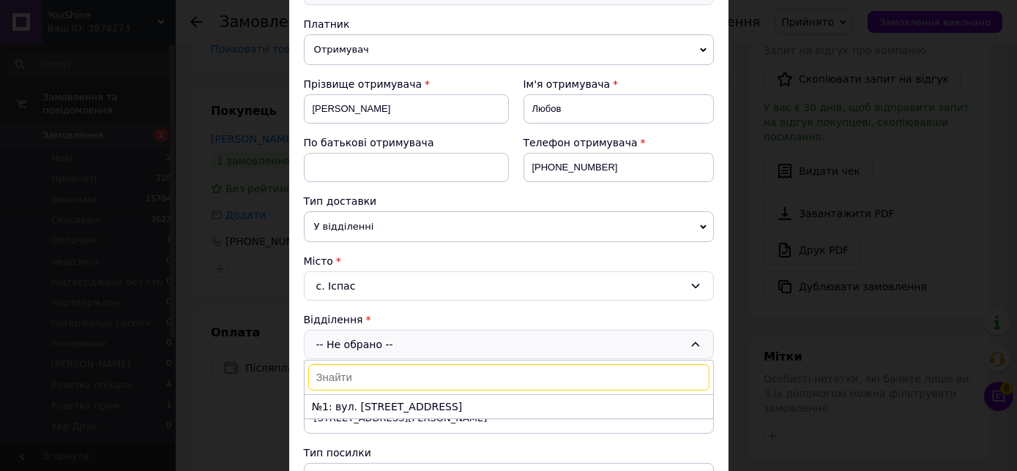
scroll to position [164, 0]
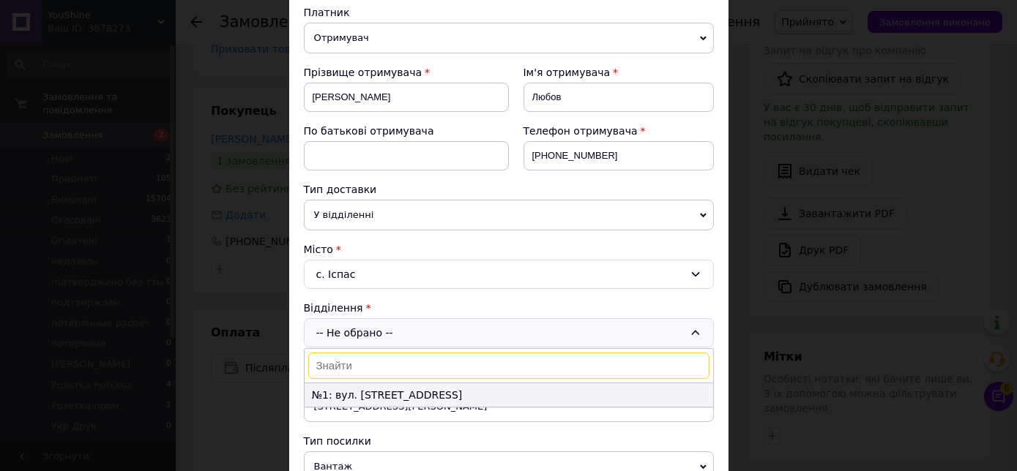
click at [361, 400] on li "№1: вул. Шевченка, 49а" at bounding box center [509, 395] width 408 height 23
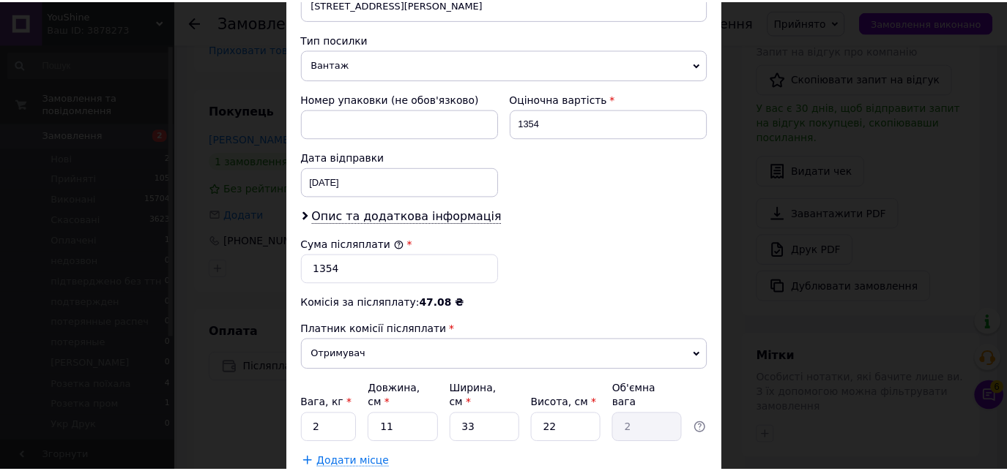
scroll to position [640, 0]
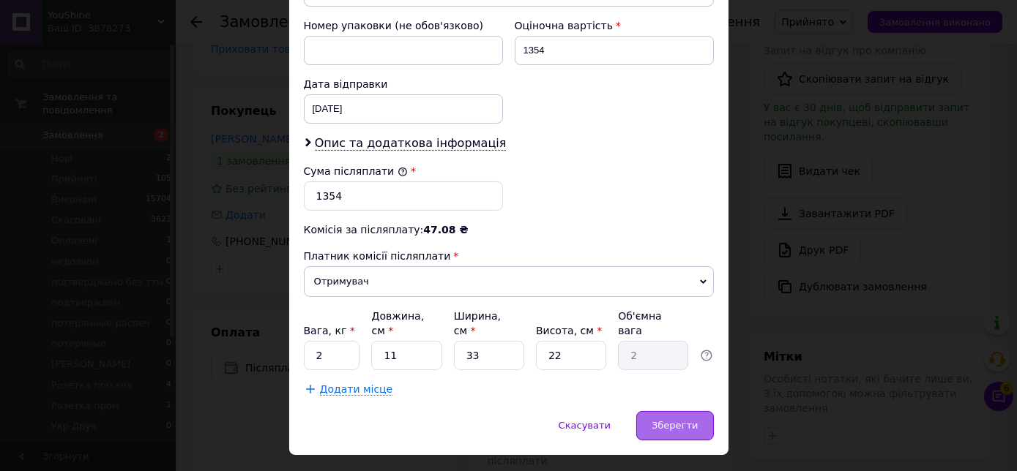
click at [691, 420] on span "Зберегти" at bounding box center [675, 425] width 46 height 11
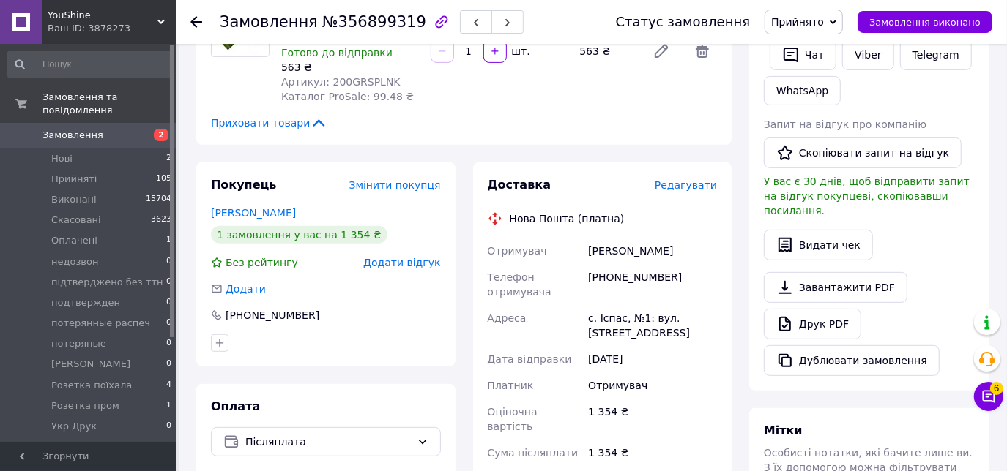
scroll to position [316, 0]
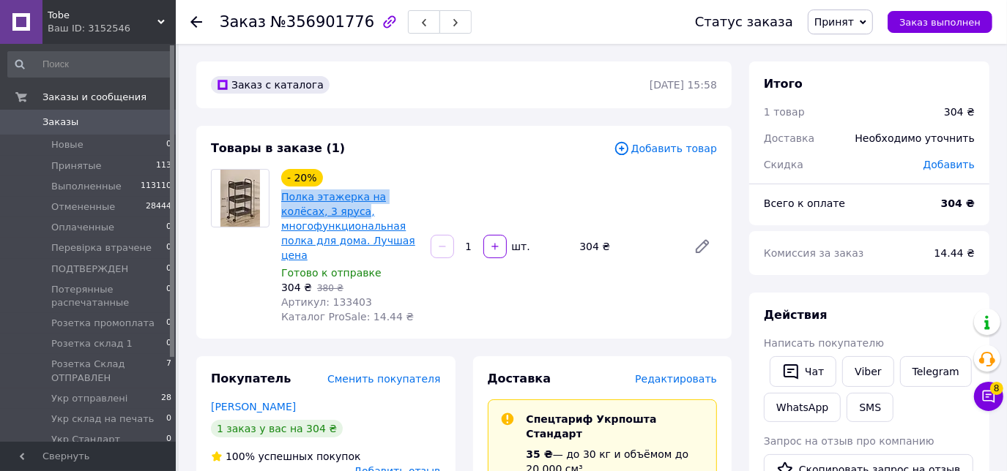
drag, startPoint x: 277, startPoint y: 193, endPoint x: 314, endPoint y: 212, distance: 41.6
click at [314, 212] on div "- 20% Полка этажерка на колёсах, 3 яруса, многофункциональная полка для дома. Л…" at bounding box center [349, 246] width 149 height 161
copy link "Полка этажерка на колёсах, 3 яруса"
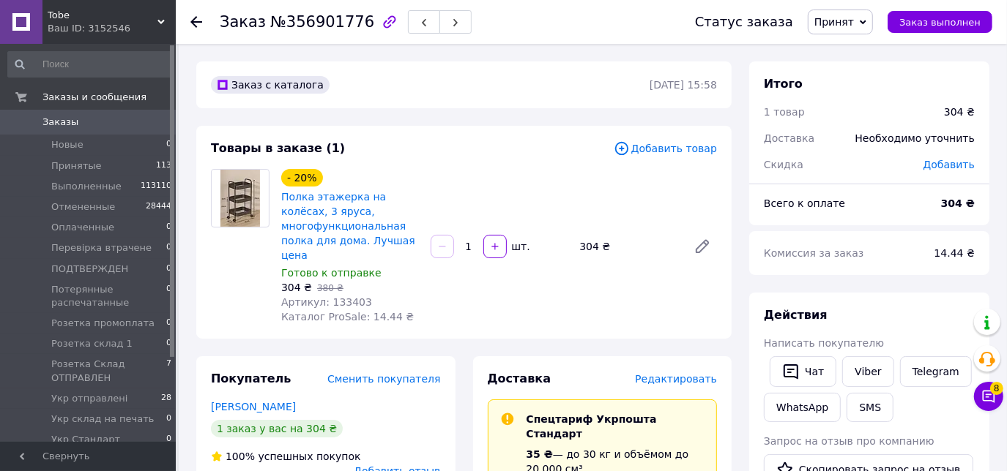
click at [682, 375] on span "Редактировать" at bounding box center [676, 379] width 82 height 12
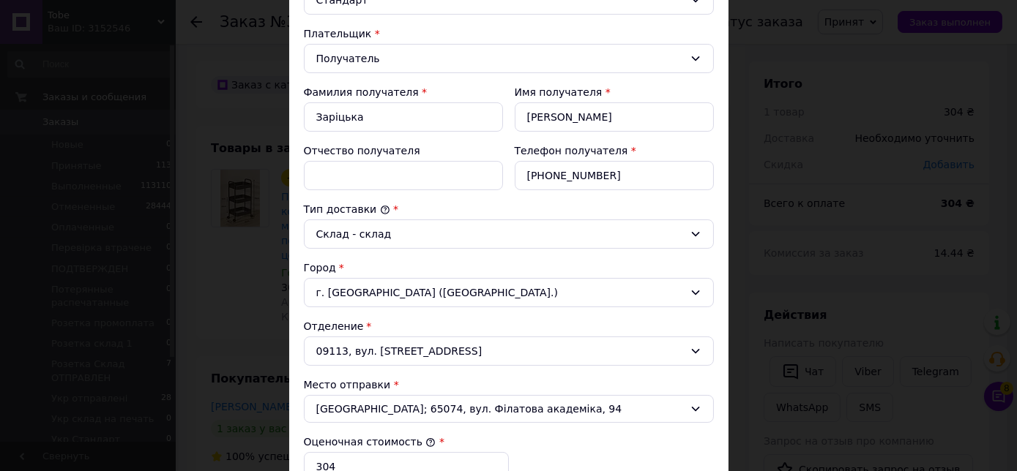
scroll to position [220, 0]
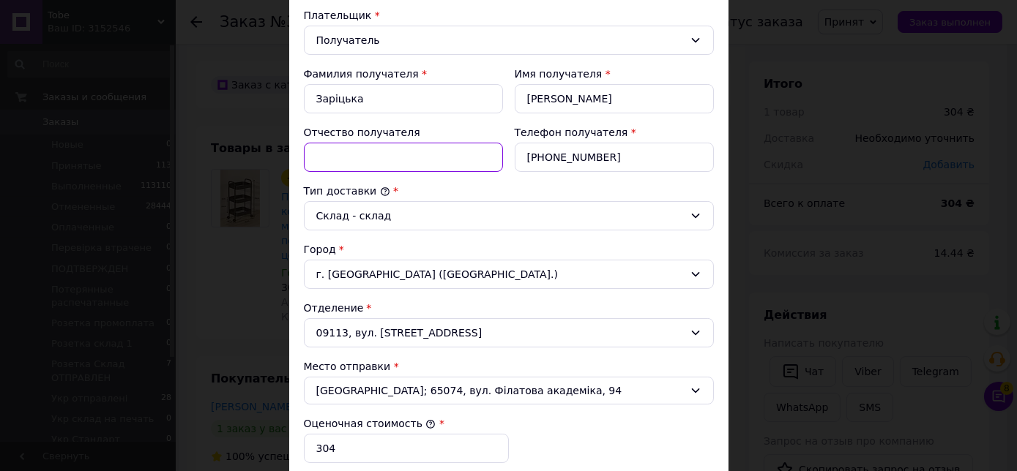
click at [365, 160] on input "Отчество получателя" at bounding box center [403, 157] width 199 height 29
paste input "Полка этажерка на колёсах, 3 яруса"
click at [365, 160] on input "Полка этажерка на колёсах, 3 яруса" at bounding box center [403, 157] width 199 height 29
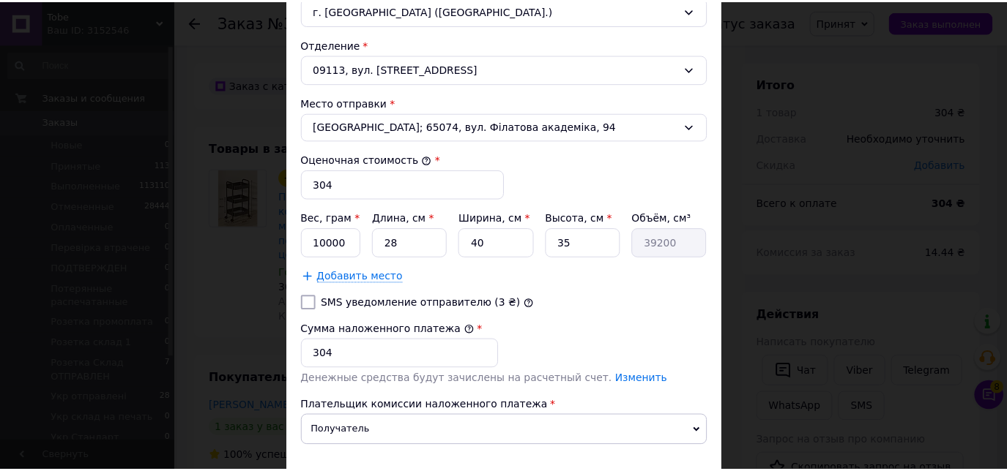
scroll to position [575, 0]
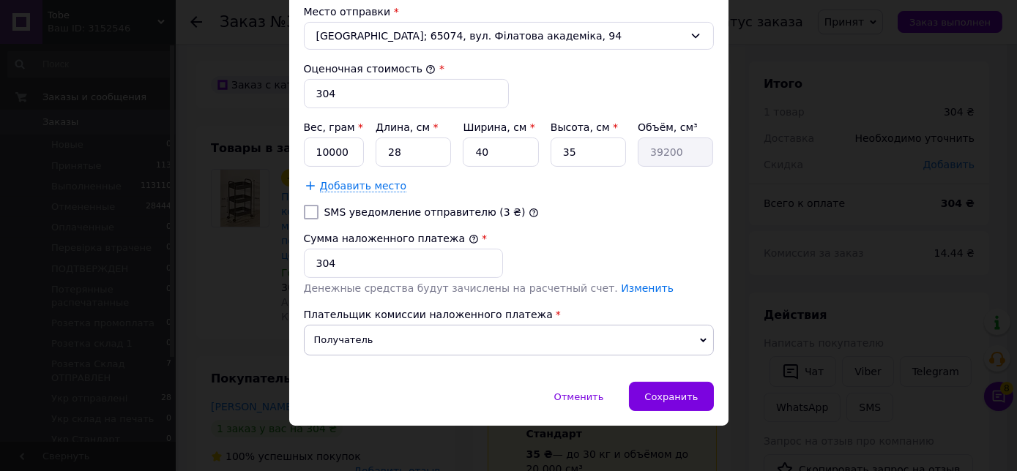
type input "Полка этажерка на колёсах, 3 яруса"
click at [351, 147] on input "10000" at bounding box center [334, 152] width 61 height 29
type input "1"
type input "3000"
click at [651, 382] on div "Сохранить" at bounding box center [671, 396] width 84 height 29
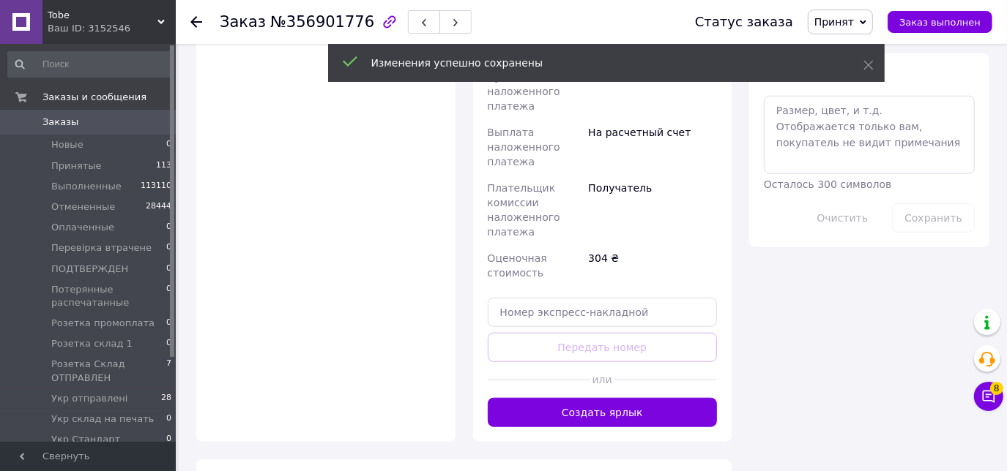
scroll to position [791, 0]
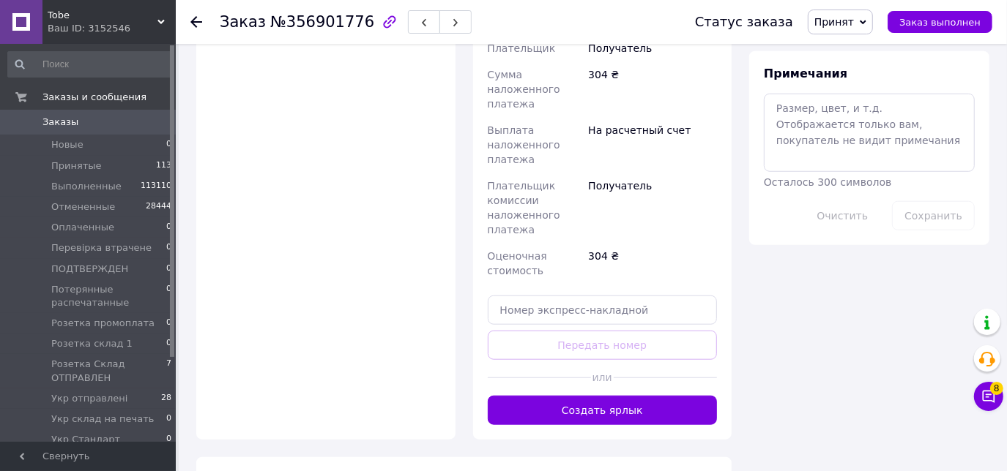
click at [640, 360] on div at bounding box center [664, 378] width 103 height 36
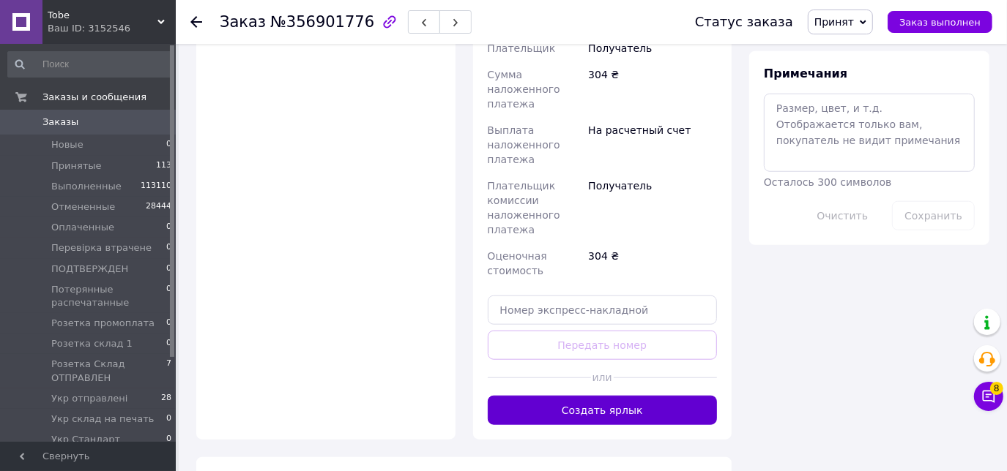
click at [640, 396] on button "Создать ярлык" at bounding box center [603, 410] width 230 height 29
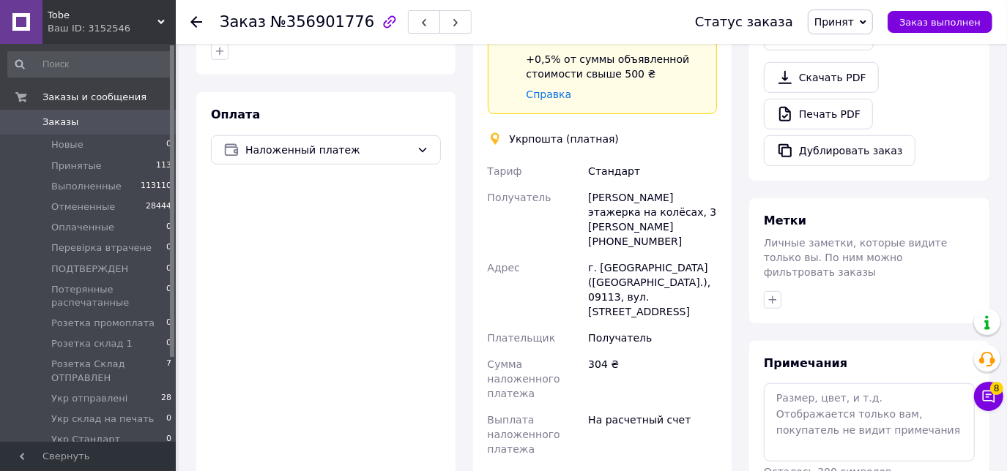
scroll to position [500, 0]
click at [835, 17] on span "Принят" at bounding box center [834, 22] width 40 height 12
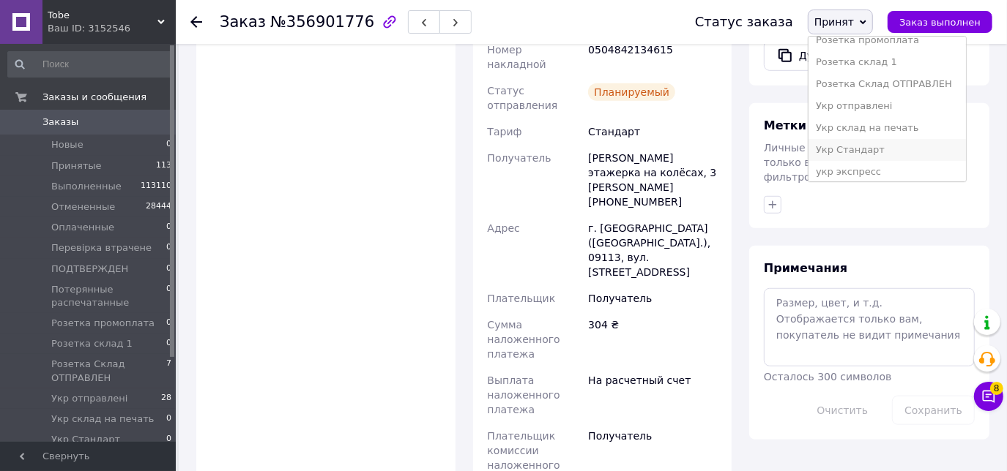
scroll to position [144, 0]
click at [851, 146] on li "Укр Стандарт" at bounding box center [886, 149] width 157 height 22
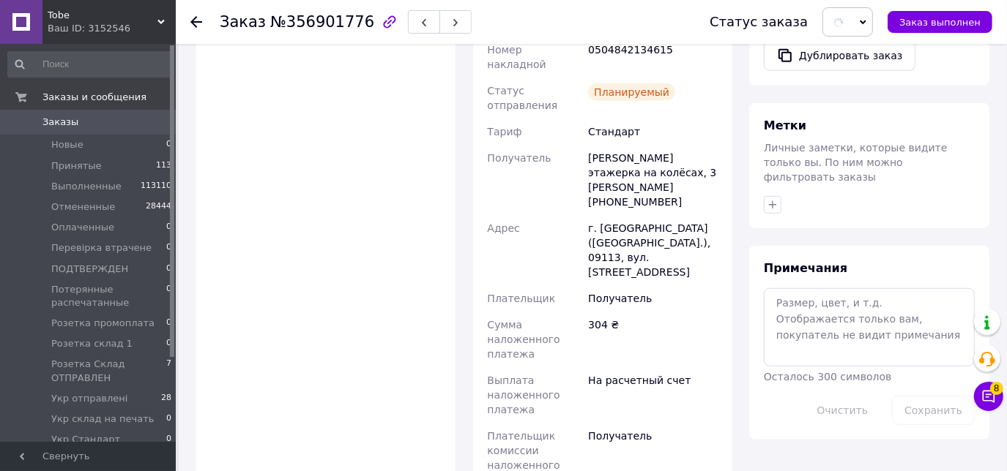
scroll to position [429, 0]
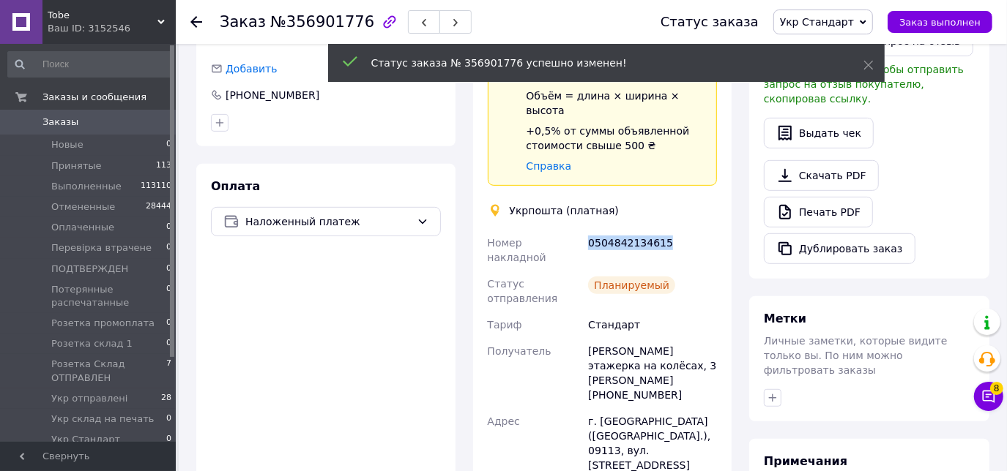
drag, startPoint x: 684, startPoint y: 204, endPoint x: 583, endPoint y: 206, distance: 101.0
copy div "Номер накладной 0504842134615"
